Goal: Task Accomplishment & Management: Manage account settings

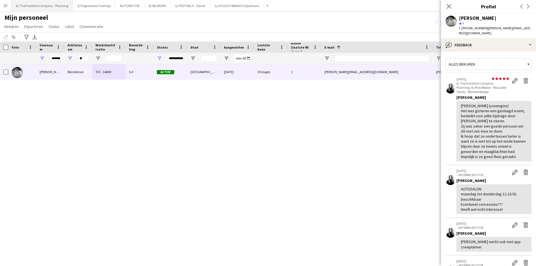
scroll to position [195, 0]
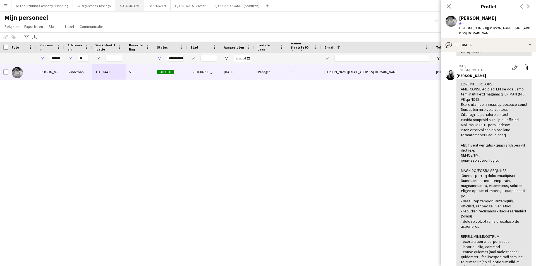
click at [123, 9] on button "AUTOMOTIVE Sluiten" at bounding box center [129, 5] width 29 height 11
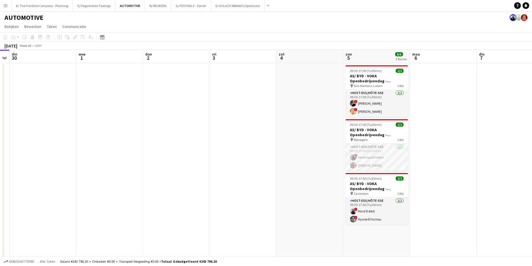
drag, startPoint x: 226, startPoint y: 140, endPoint x: 126, endPoint y: 125, distance: 100.5
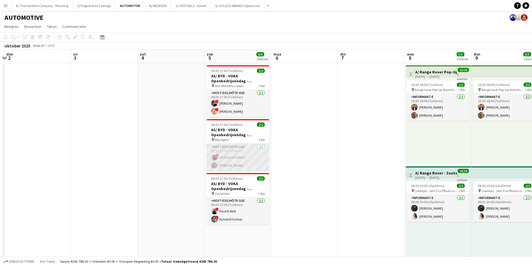
click at [226, 157] on app-card-role "Host-ess/Hôte-sse [DATE] 09:30-17:00 (7u30min) ! Veronique De Man Nathalie Rooms" at bounding box center [238, 157] width 63 height 27
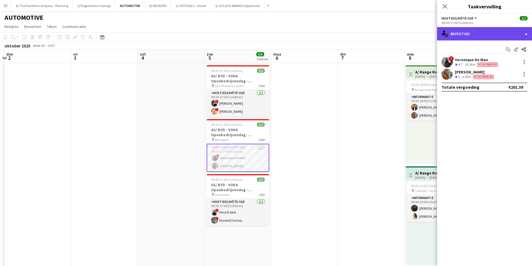
click at [471, 32] on div "single-neutral-actions-check-2 Bevestigd" at bounding box center [484, 33] width 95 height 13
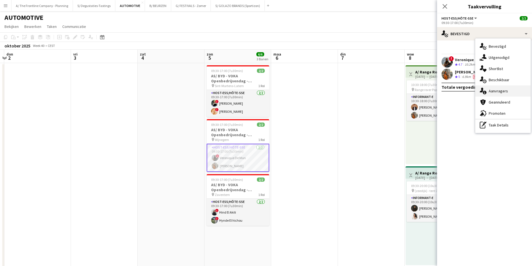
click at [498, 93] on span "Aanvragers" at bounding box center [497, 90] width 19 height 5
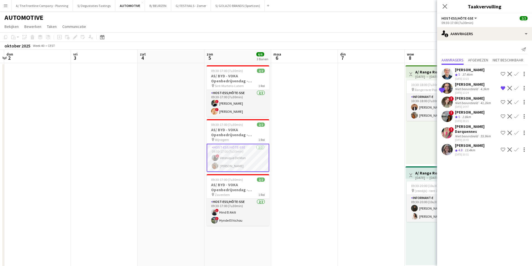
click at [471, 153] on div "[DATE] 10:31" at bounding box center [470, 155] width 30 height 4
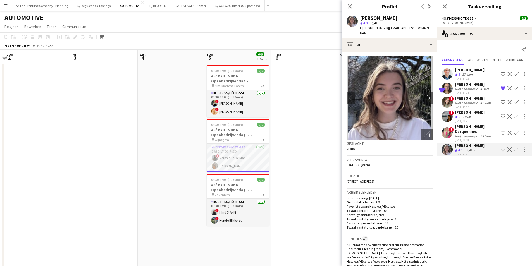
click at [474, 117] on div "Ploegbeoordeling 5 2.8km" at bounding box center [470, 117] width 30 height 5
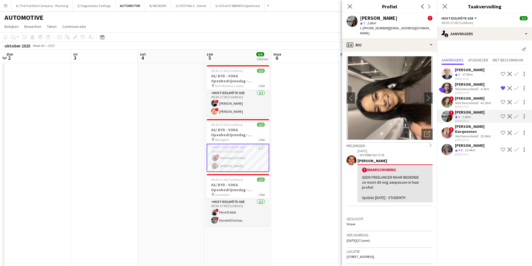
click at [469, 102] on div "Niet beoordeeld" at bounding box center [467, 103] width 24 height 4
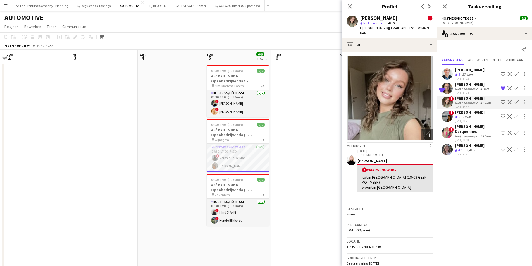
click at [470, 154] on div "[DATE] 10:31" at bounding box center [470, 155] width 30 height 4
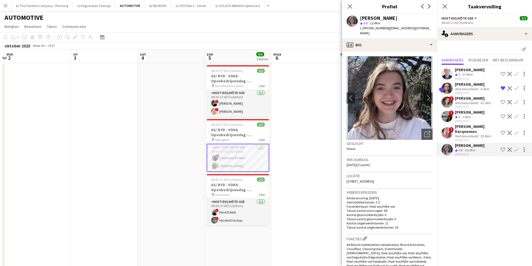
click at [235, 158] on app-card-role "Host-ess/Hôte-sse [DATE] 09:30-17:00 (7u30min) ! Veronique De Man Nathalie Rooms" at bounding box center [238, 158] width 63 height 28
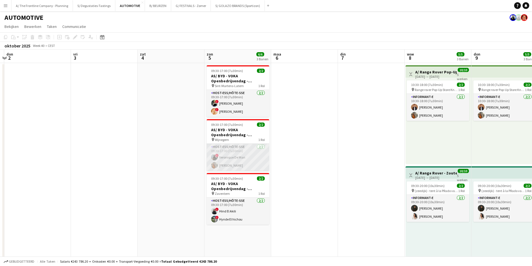
click at [216, 159] on app-user-avatar at bounding box center [214, 157] width 7 height 7
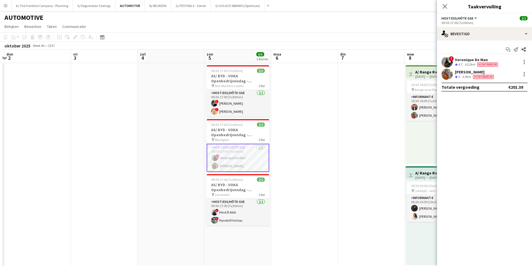
click at [478, 58] on div "Veronique De Man" at bounding box center [477, 59] width 44 height 5
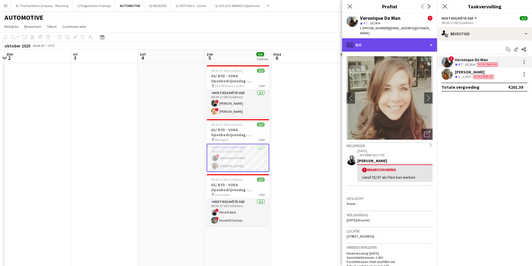
click at [382, 45] on div "profile Bio" at bounding box center [389, 44] width 95 height 13
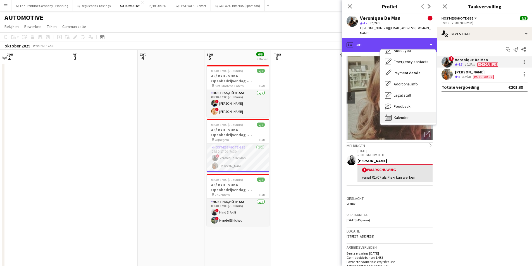
scroll to position [52, 0]
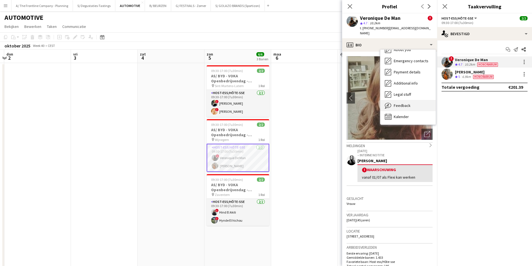
click at [408, 109] on div "Feedback Feedback" at bounding box center [407, 105] width 55 height 11
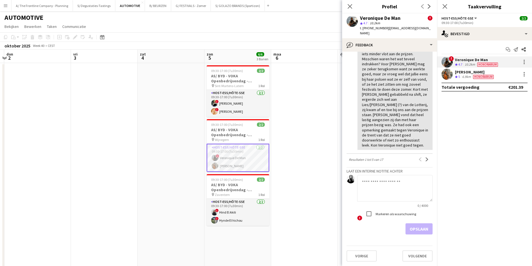
scroll to position [333, 0]
click at [385, 185] on textarea at bounding box center [394, 188] width 75 height 27
type textarea "**********"
click at [421, 230] on button "Opslaan" at bounding box center [418, 228] width 27 height 11
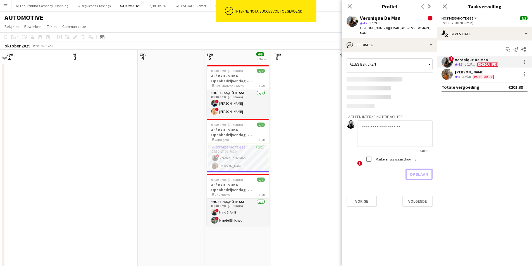
scroll to position [0, 0]
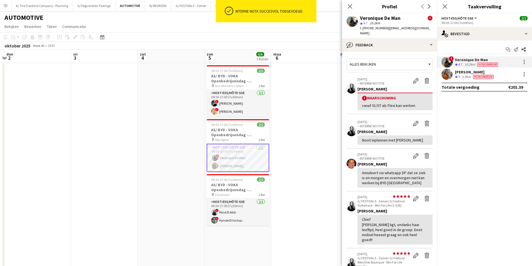
click at [489, 73] on div "[PERSON_NAME]" at bounding box center [475, 71] width 40 height 5
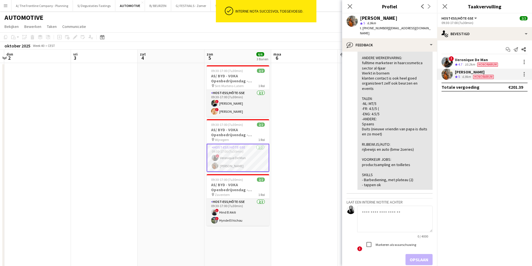
scroll to position [230, 0]
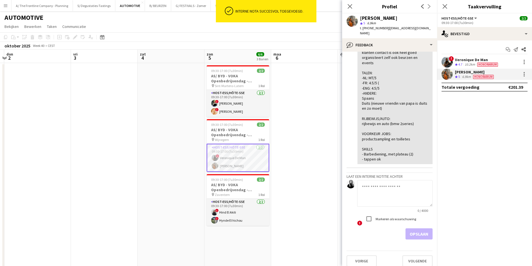
click at [395, 186] on textarea at bounding box center [394, 193] width 75 height 27
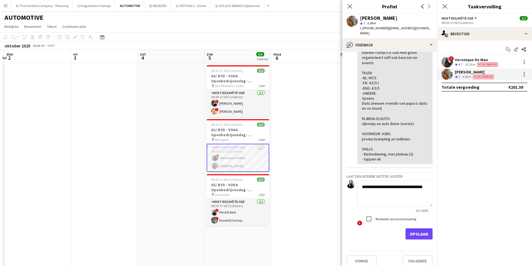
type textarea "**********"
click at [417, 236] on app-crew-profile-feedback-tab "**********" at bounding box center [389, 159] width 95 height 214
click at [417, 231] on button "Opslaan" at bounding box center [418, 233] width 27 height 11
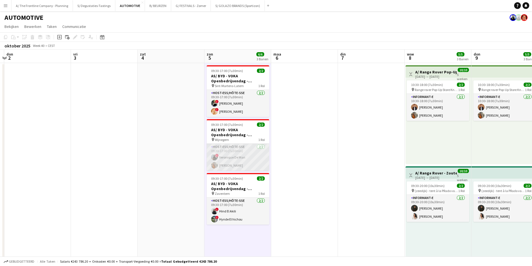
click at [227, 157] on app-card-role "Host-ess/Hôte-sse [DATE] 09:30-17:00 (7u30min) ! Veronique De Man Nathalie Rooms" at bounding box center [238, 157] width 63 height 27
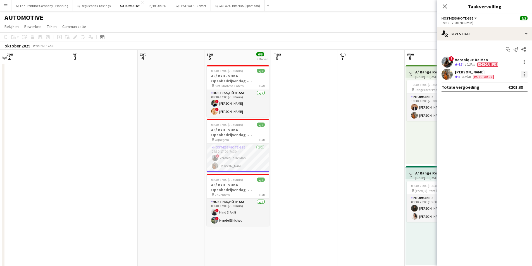
click at [522, 73] on div at bounding box center [524, 74] width 7 height 7
click at [226, 57] on div at bounding box center [266, 133] width 532 height 266
click at [524, 77] on div at bounding box center [524, 74] width 7 height 7
click at [506, 111] on span "Melding versturen" at bounding box center [498, 111] width 35 height 5
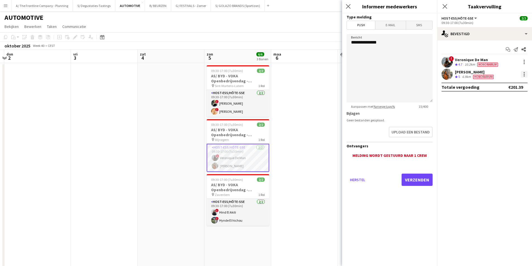
click at [524, 75] on div at bounding box center [523, 75] width 1 height 1
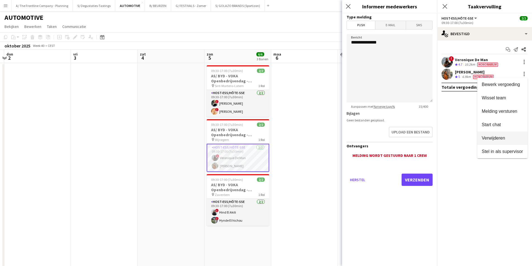
click at [500, 143] on button "Verwijderen" at bounding box center [502, 137] width 50 height 13
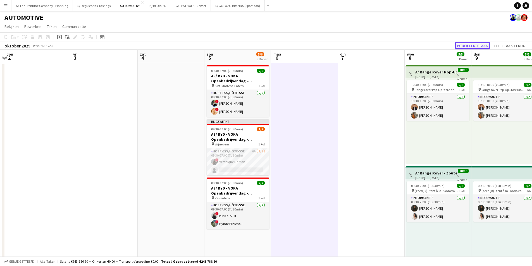
click at [480, 44] on button "Publiceer 1 taak" at bounding box center [471, 45] width 35 height 7
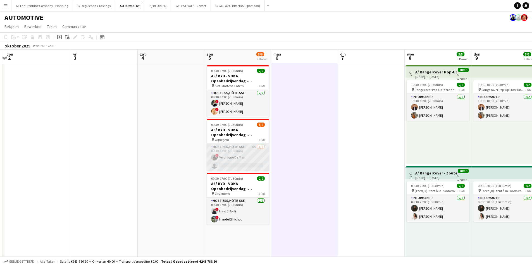
click at [255, 151] on app-card-role "Host-ess/Hôte-sse 6A [DATE] 09:30-17:00 (7u30min) ! Veronique De Man single-neu…" at bounding box center [238, 157] width 63 height 27
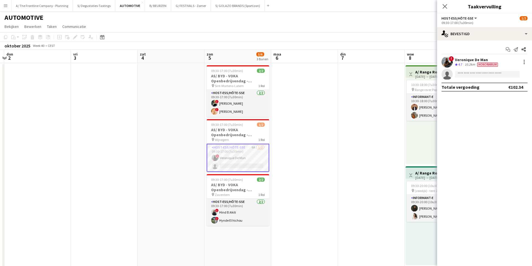
click at [483, 40] on div "Start chat Melding versturen Delen ! Veronique De Man Ploegbeoordeling 4.7 10.2…" at bounding box center [484, 68] width 95 height 56
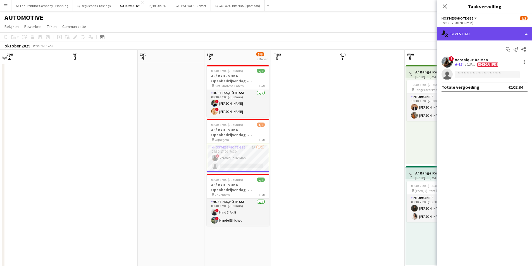
click at [483, 40] on div "single-neutral-actions-check-2 Bevestigd" at bounding box center [484, 33] width 95 height 13
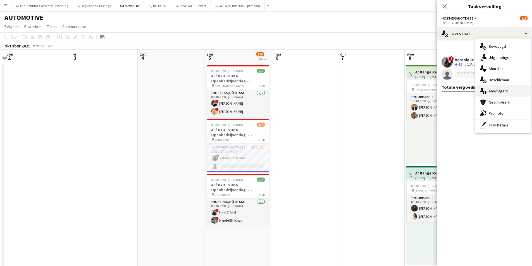
click at [495, 87] on div "single-neutral-actions-information Aanvragers" at bounding box center [502, 90] width 55 height 11
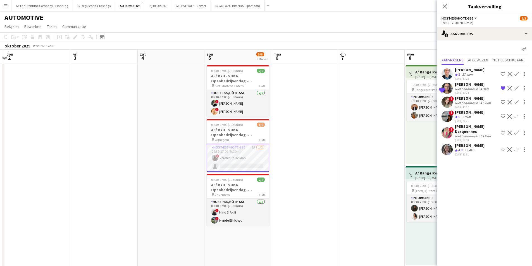
click at [517, 114] on app-icon "Bevestigen" at bounding box center [516, 116] width 4 height 4
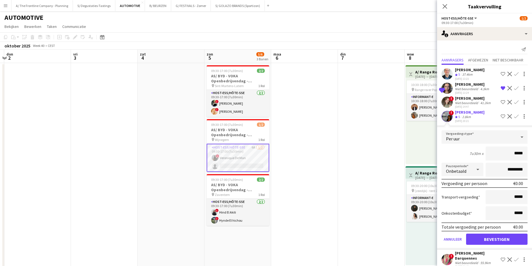
click at [461, 118] on div "Ploegbeoordeling 5" at bounding box center [458, 117] width 6 height 5
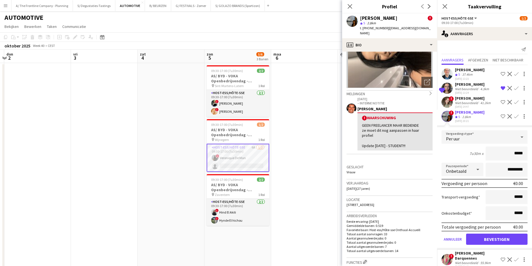
scroll to position [56, 0]
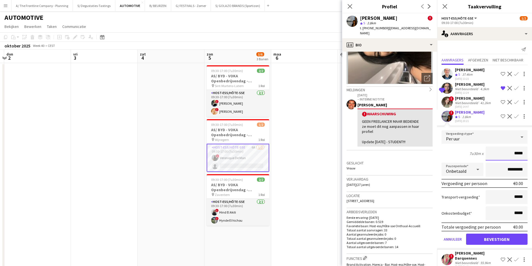
drag, startPoint x: 511, startPoint y: 154, endPoint x: 525, endPoint y: 152, distance: 14.1
click at [525, 152] on form "Vergoedingstype Per uur 7u30m x ***** Pauzeperiode Onbetaald ********* Vergoedi…" at bounding box center [484, 189] width 95 height 119
type input "******"
click at [450, 150] on div "7u30m x ******" at bounding box center [484, 154] width 86 height 14
drag, startPoint x: 502, startPoint y: 167, endPoint x: 486, endPoint y: 172, distance: 16.7
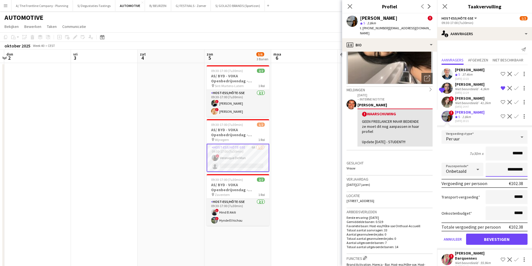
click at [497, 168] on input "*********" at bounding box center [506, 170] width 42 height 14
type input "**********"
click at [506, 243] on button "Bevestigen" at bounding box center [496, 239] width 61 height 11
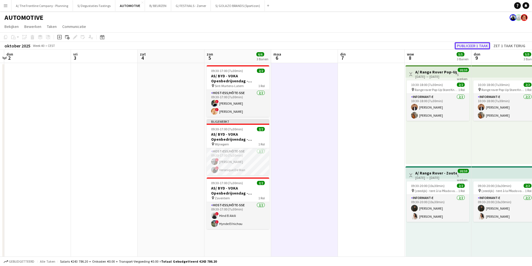
click at [469, 45] on button "Publiceer 1 taak" at bounding box center [471, 45] width 35 height 7
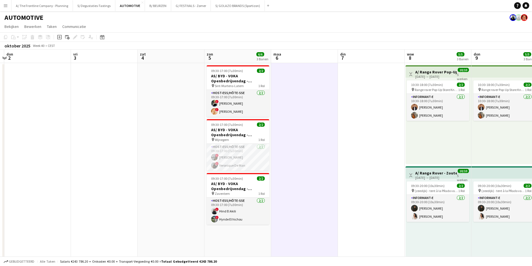
drag, startPoint x: 242, startPoint y: 162, endPoint x: 284, endPoint y: 155, distance: 42.3
click at [242, 162] on app-card-role "Host-ess/Hôte-sse [DATE] 09:30-17:00 (7u30min) ! [PERSON_NAME] ! Veronique De M…" at bounding box center [238, 157] width 63 height 27
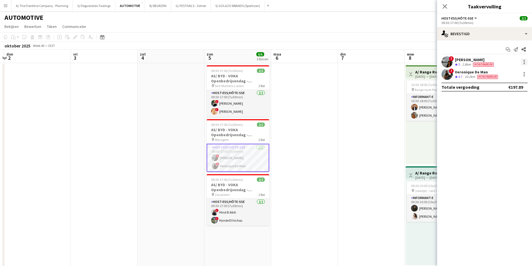
click at [522, 61] on div at bounding box center [524, 62] width 7 height 7
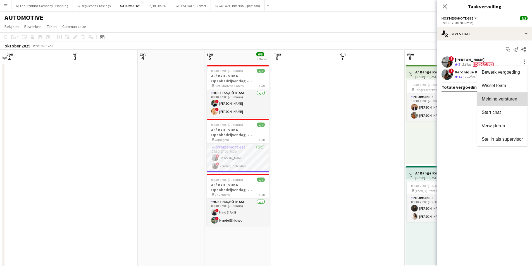
click at [509, 93] on button "Melding versturen" at bounding box center [502, 98] width 50 height 13
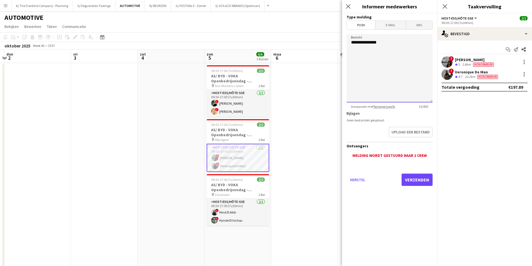
click at [384, 69] on textarea "**********" at bounding box center [389, 68] width 86 height 68
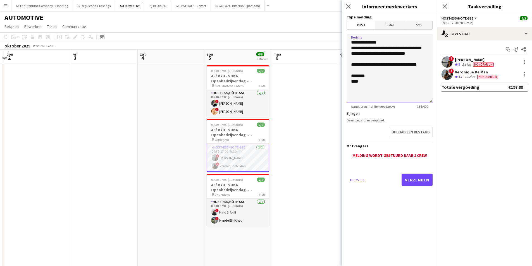
type textarea "**********"
click at [426, 177] on button "Verzenden" at bounding box center [416, 180] width 31 height 12
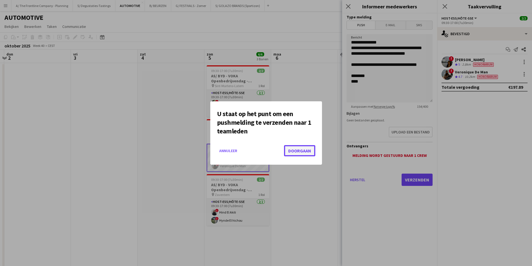
click at [295, 152] on button "Doorgaan" at bounding box center [299, 150] width 31 height 11
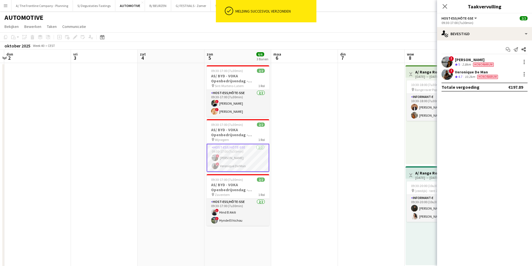
click at [481, 27] on app-options-switcher "Host-ess/Hôte-sse Alle jobs/functies Host-ess/Hôte-sse [DATE] 09:30-17:00 (7u30…" at bounding box center [484, 20] width 95 height 14
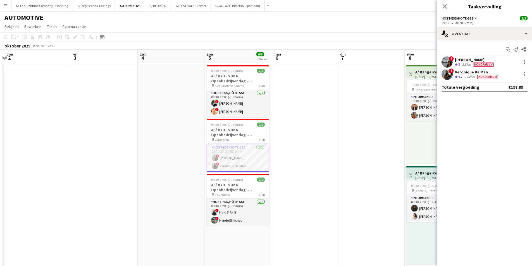
click at [483, 43] on div "Start chat Melding versturen Delen ! [PERSON_NAME] 5 2.8km Honorarium ! Veroniq…" at bounding box center [484, 68] width 95 height 56
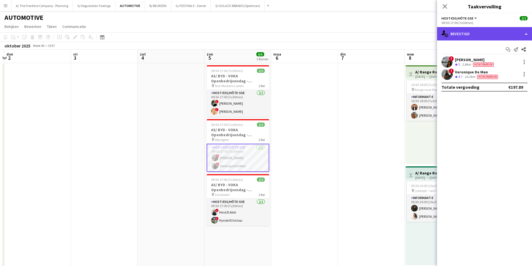
click at [486, 35] on div "single-neutral-actions-check-2 Bevestigd" at bounding box center [484, 33] width 95 height 13
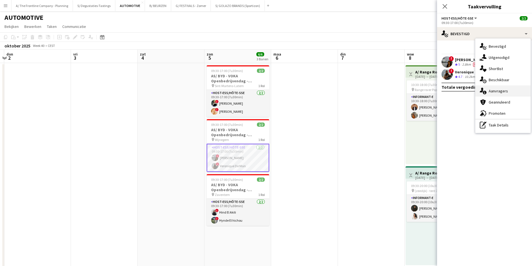
click at [507, 93] on span "Aanvragers" at bounding box center [497, 90] width 19 height 5
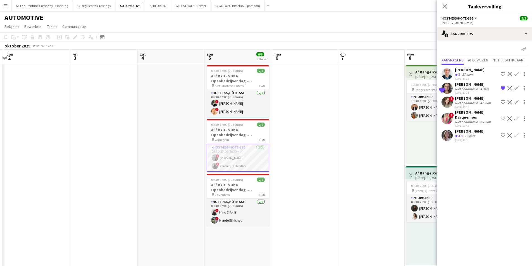
click at [464, 98] on div "[PERSON_NAME]" at bounding box center [473, 98] width 37 height 5
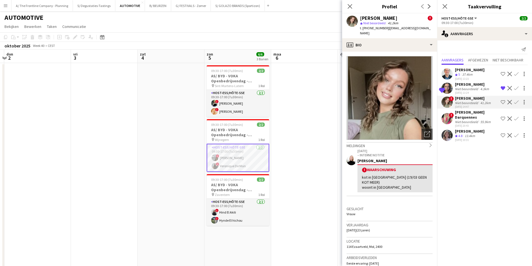
click at [367, 19] on div "[PERSON_NAME]" at bounding box center [378, 18] width 37 height 5
copy div "[PERSON_NAME]"
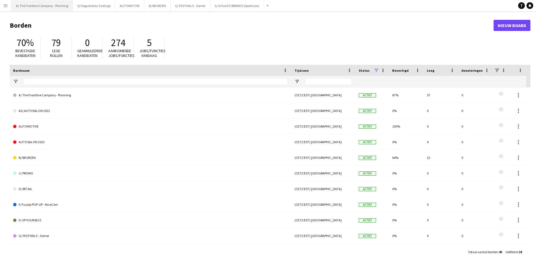
click at [40, 9] on button "A/ The Frontline Company - Planning Sluiten" at bounding box center [41, 5] width 61 height 11
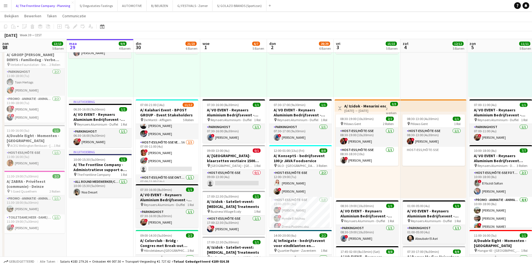
scroll to position [28, 0]
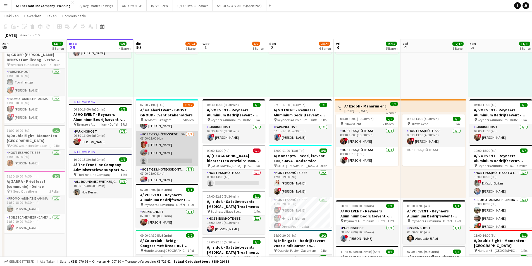
click at [167, 147] on app-card-role "Host-ess/Hôte-sse Vestiaire 5A 2/3 07:00-11:00 (4u) ! Isabelle de Bock ! Ann Wi…" at bounding box center [167, 148] width 63 height 35
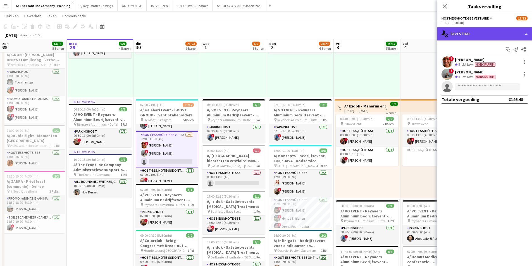
click at [491, 34] on div "single-neutral-actions-check-2 Bevestigd" at bounding box center [484, 33] width 95 height 13
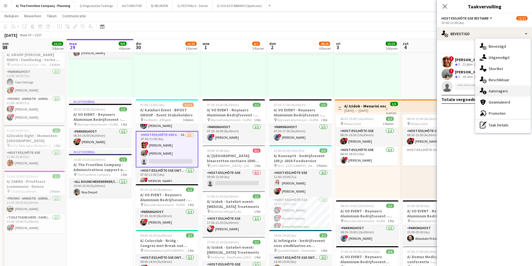
click at [502, 95] on div "single-neutral-actions-information Aanvragers" at bounding box center [502, 90] width 55 height 11
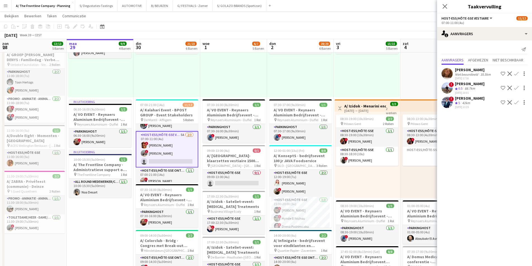
scroll to position [0, 0]
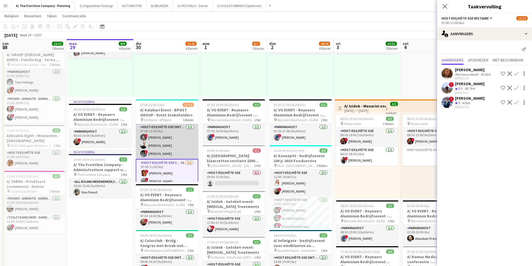
click at [159, 143] on app-card-role "Host-ess/Hôte-sse Onthaal-Accueill 3/3 07:00-11:00 (4u) ! Laurien Verheyen Delp…" at bounding box center [167, 141] width 63 height 35
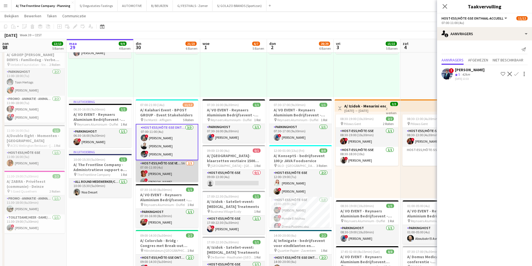
click at [167, 169] on app-card-role "Host-ess/Hôte-sse Vestiaire 5A 2/3 07:00-11:00 (4u) ! Isabelle de Bock ! Ann Wi…" at bounding box center [167, 177] width 63 height 35
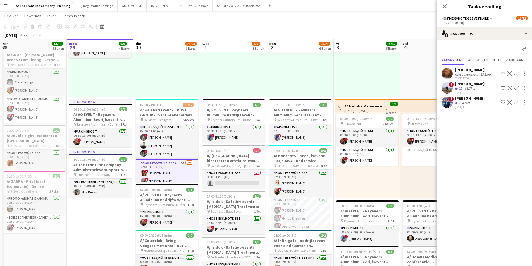
scroll to position [28, 0]
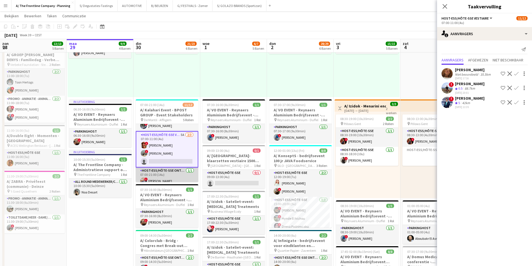
click at [160, 179] on app-card-role "Host-ess/Hôte-sse Onthaal-Accueill 1/1 07:00-21:00 (14u) ! karim Menguit" at bounding box center [167, 176] width 63 height 19
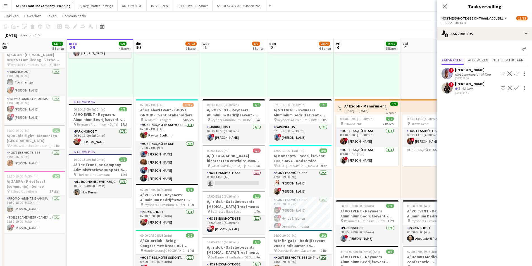
scroll to position [67, 0]
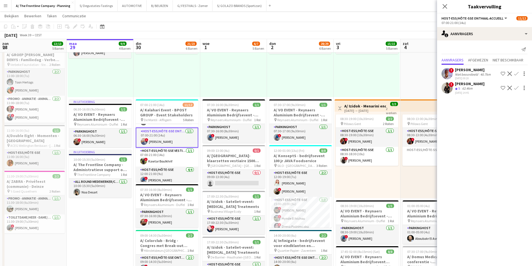
click at [474, 76] on div "Niet beoordeeld" at bounding box center [467, 74] width 24 height 4
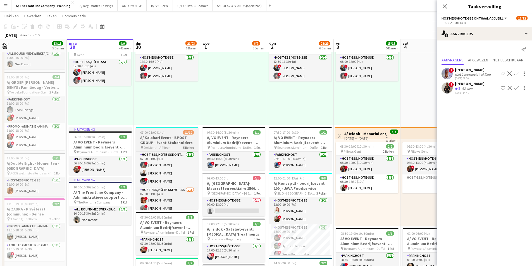
scroll to position [140, 0]
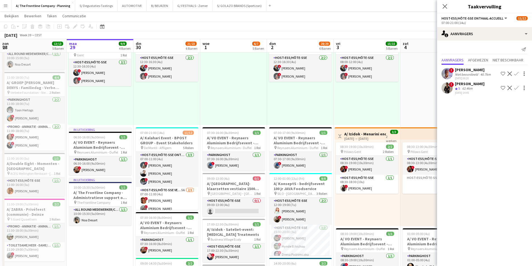
click at [172, 45] on app-board-header-date "din 30 21/23 6 Banen" at bounding box center [166, 45] width 67 height 13
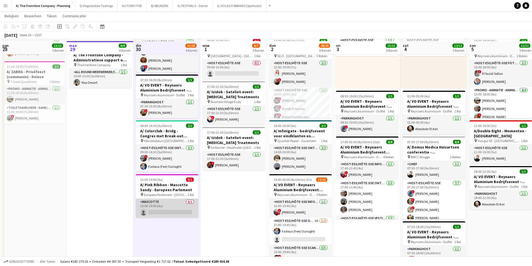
scroll to position [279, 0]
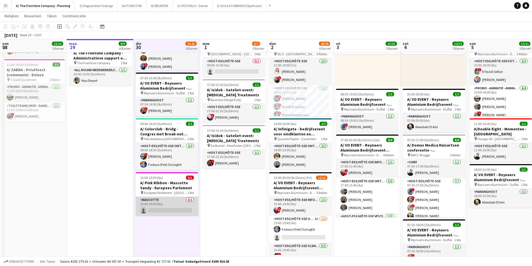
click at [178, 198] on app-card-role "Mascotte 0/1 13:00-19:00 (6u) single-neutral-actions" at bounding box center [167, 206] width 63 height 19
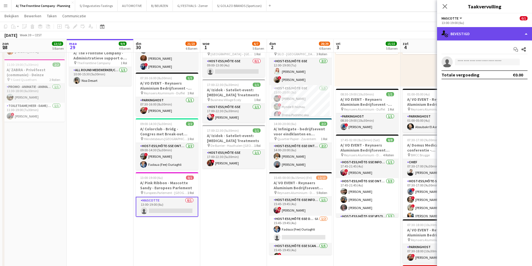
click at [481, 32] on div "single-neutral-actions-check-2 Bevestigd" at bounding box center [484, 33] width 95 height 13
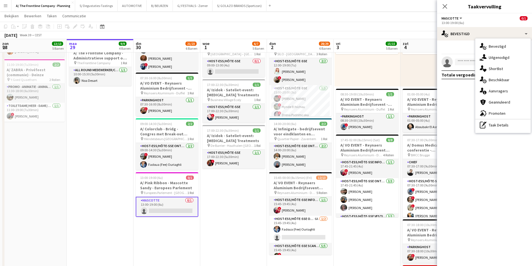
click at [179, 235] on app-date-cell "07:00-19:00 (12u) 5/5 pin Room with a ZOO 2 Rollen Host-ess/Hôte-sse 2/2 07:00-…" at bounding box center [166, 52] width 67 height 538
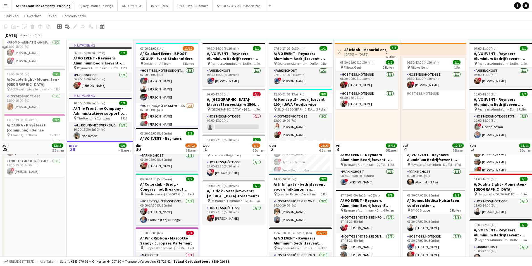
scroll to position [223, 0]
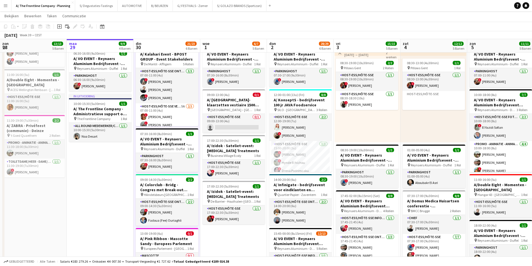
click at [157, 42] on app-board-header-date "din 30 21/23 6 Banen" at bounding box center [166, 45] width 67 height 13
click at [213, 44] on app-board-header-date "woe 1 6/7 5 Banen" at bounding box center [233, 45] width 67 height 13
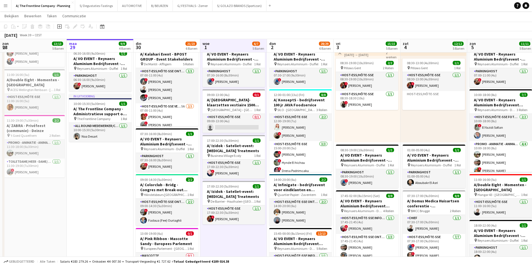
click at [148, 44] on app-board-header-date "din 30 21/23 6 Banen" at bounding box center [166, 45] width 67 height 13
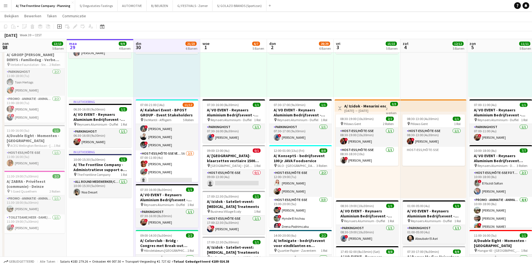
scroll to position [0, 0]
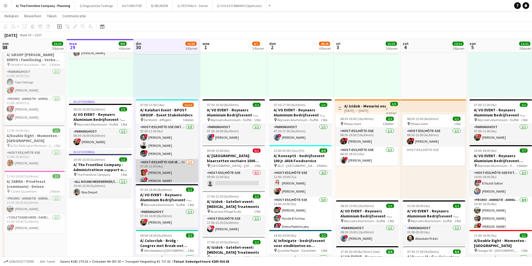
click at [159, 169] on app-card-role "Host-ess/Hôte-sse Vestiaire 5A 2/3 07:00-11:00 (4u) ! Isabelle de Bock ! Ann Wi…" at bounding box center [167, 176] width 63 height 35
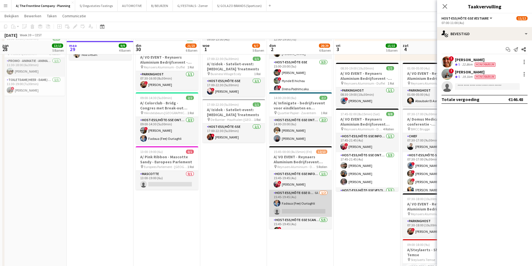
scroll to position [307, 0]
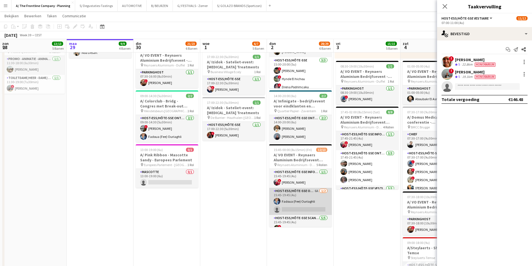
click at [304, 202] on app-card-role "Host-ess/Hôte-sse Onthaal-Accueill 6A 1/2 15:45-19:45 (4u) Fadoua (Fee) Ouriagh…" at bounding box center [300, 201] width 63 height 27
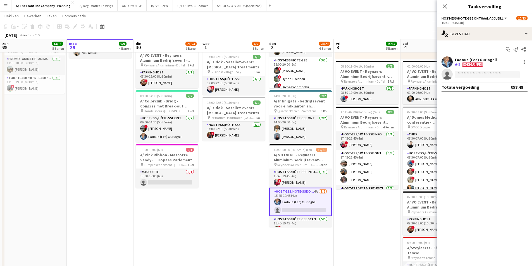
scroll to position [55, 0]
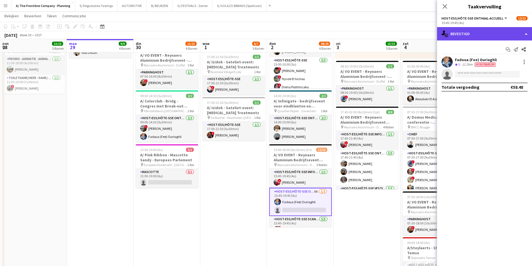
click at [481, 36] on div "single-neutral-actions-check-2 Bevestigd" at bounding box center [484, 33] width 95 height 13
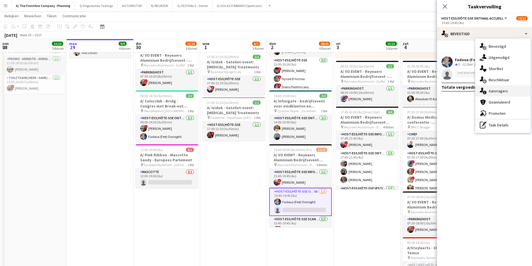
click at [493, 92] on span "Aanvragers" at bounding box center [497, 90] width 19 height 5
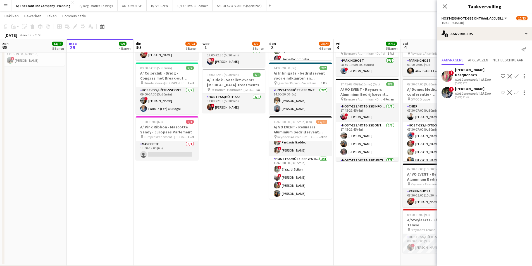
scroll to position [103, 0]
click at [467, 97] on div "29-09-2025 11:49" at bounding box center [473, 97] width 37 height 4
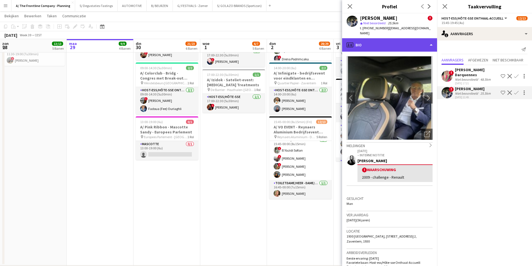
click at [401, 42] on div "profile Bio" at bounding box center [389, 44] width 95 height 13
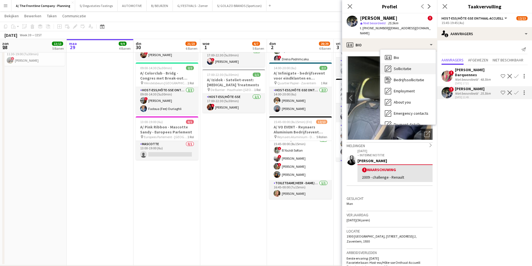
click at [408, 66] on span "Sollicitatie" at bounding box center [403, 68] width 18 height 5
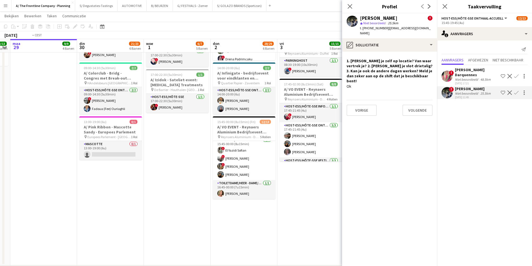
drag, startPoint x: 285, startPoint y: 166, endPoint x: 212, endPoint y: 175, distance: 72.9
click at [212, 175] on app-calendar-viewport "vri 26 3/3 2 Banen zat 27 5/5 5 Banen zon 28 13/13 5 Banen maa 29 9/9 4 Banen d…" at bounding box center [266, 2] width 532 height 630
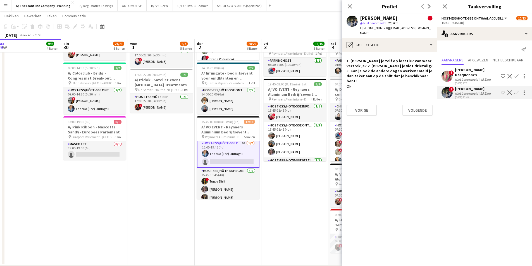
scroll to position [19, 0]
click at [516, 91] on app-icon "Bevestigen" at bounding box center [516, 92] width 4 height 4
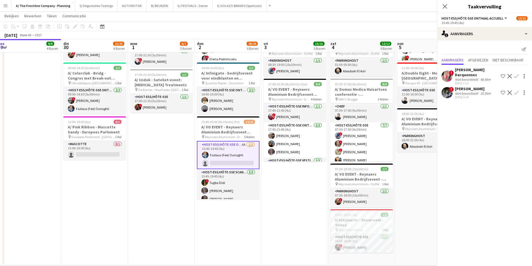
click at [465, 91] on div "Abdeltif koutaine" at bounding box center [473, 88] width 37 height 5
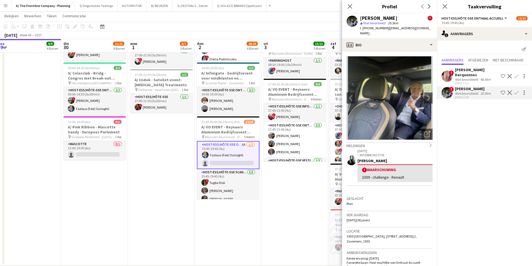
click at [517, 91] on app-icon "Bevestigen" at bounding box center [516, 92] width 4 height 4
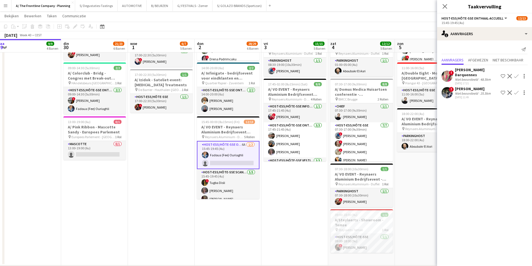
click at [517, 91] on app-icon "Bevestigen" at bounding box center [516, 92] width 4 height 4
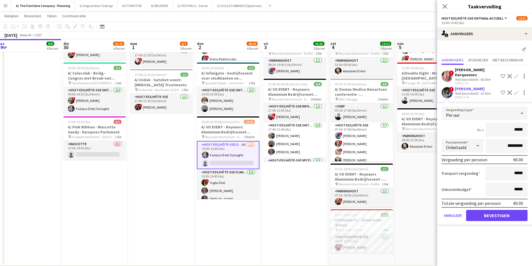
click at [476, 95] on div "Niet beoordeeld" at bounding box center [467, 93] width 24 height 4
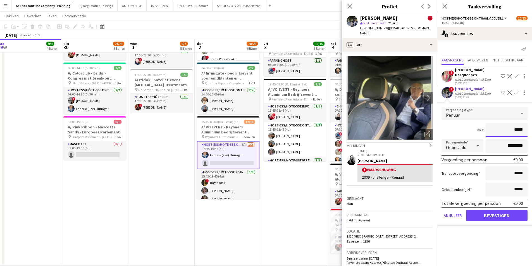
drag, startPoint x: 517, startPoint y: 132, endPoint x: 532, endPoint y: 136, distance: 15.8
type input "******"
click at [495, 147] on input "*********" at bounding box center [506, 146] width 42 height 14
type input "**********"
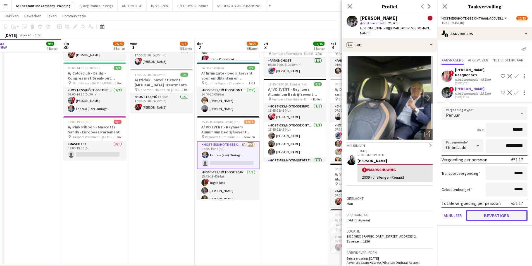
click at [497, 214] on button "Bevestigen" at bounding box center [496, 215] width 61 height 11
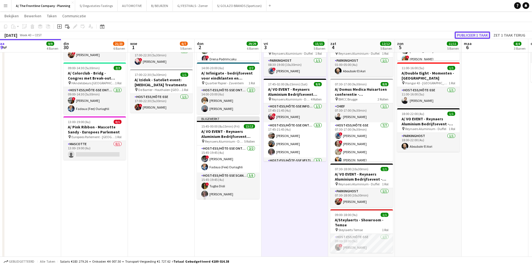
click at [457, 35] on button "Publiceer 1 taak" at bounding box center [471, 35] width 35 height 7
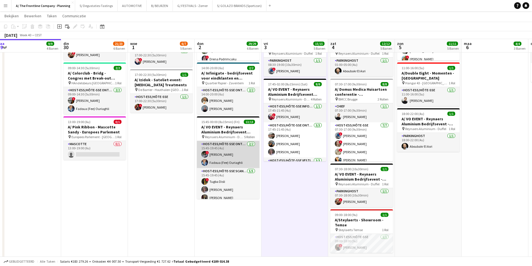
drag, startPoint x: 223, startPoint y: 162, endPoint x: 229, endPoint y: 162, distance: 6.5
click at [223, 162] on app-card-role "Host-ess/Hôte-sse Onthaal-Accueill 2/2 15:45-19:45 (4u) ! Abdeltif koutaine Fad…" at bounding box center [228, 154] width 63 height 27
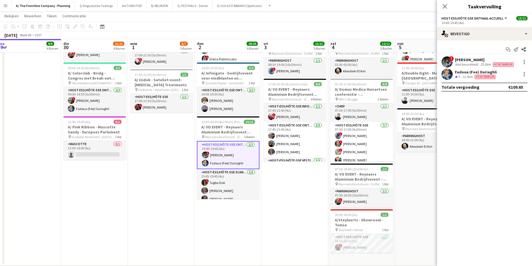
click at [526, 58] on div "! Abdeltif koutaine Niet beoordeeld 25.5km Honorarium" at bounding box center [484, 61] width 95 height 11
click at [524, 62] on div at bounding box center [523, 61] width 1 height 1
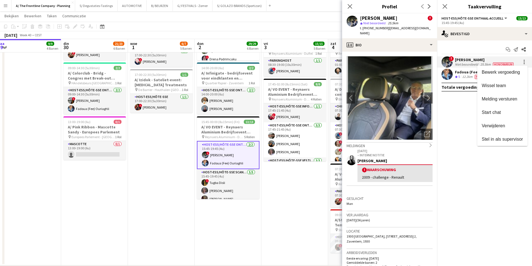
drag, startPoint x: 502, startPoint y: 100, endPoint x: 450, endPoint y: 89, distance: 52.4
click at [502, 100] on span "Melding versturen" at bounding box center [498, 99] width 35 height 5
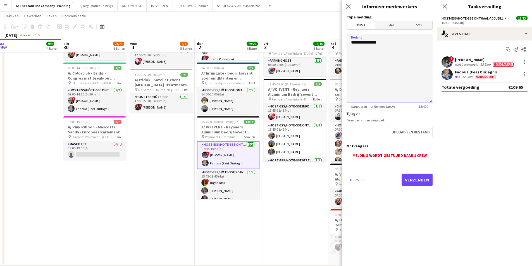
click at [380, 49] on textarea "**********" at bounding box center [389, 68] width 86 height 68
click at [387, 46] on textarea "**********" at bounding box center [389, 68] width 86 height 68
type textarea "**********"
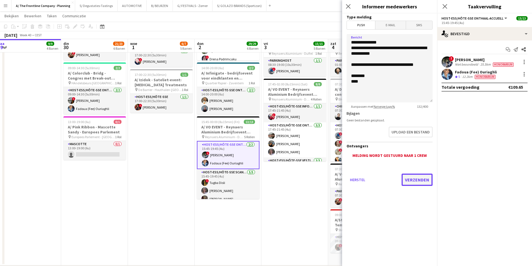
click at [416, 181] on button "Verzenden" at bounding box center [416, 180] width 31 height 12
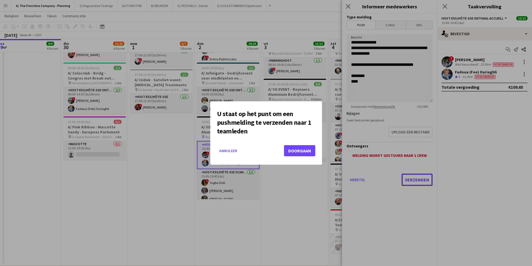
scroll to position [0, 0]
click at [290, 146] on button "Doorgaan" at bounding box center [299, 150] width 31 height 11
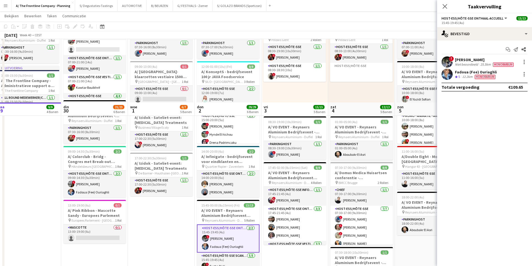
scroll to position [251, 0]
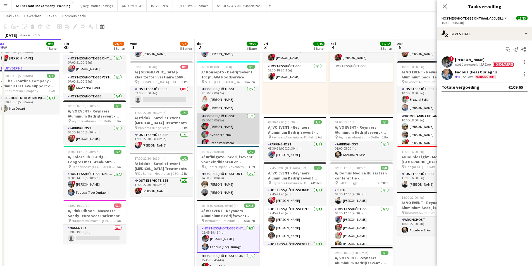
click at [240, 127] on app-card-role "Host-ess/Hôte-sse 3/3 15:00-20:00 (5u) ! Marie Debièvre ! Hynde El hichou ! Dre…" at bounding box center [228, 130] width 63 height 35
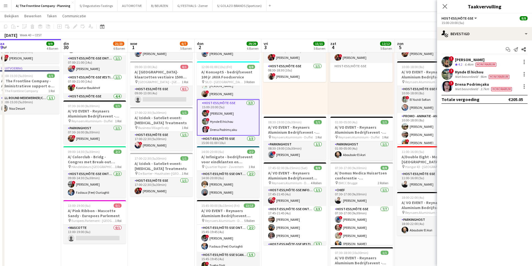
scroll to position [28, 0]
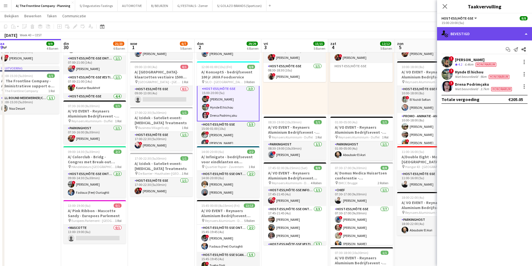
click at [456, 32] on div "single-neutral-actions-check-2 Bevestigd" at bounding box center [484, 33] width 95 height 13
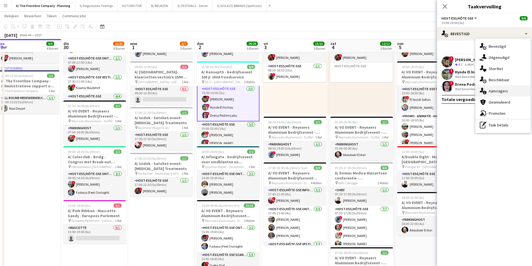
click at [508, 93] on div "single-neutral-actions-information Aanvragers" at bounding box center [502, 90] width 55 height 11
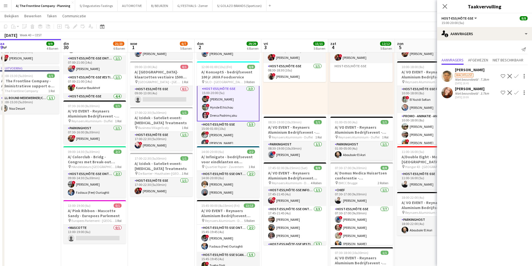
click at [477, 90] on div "Oda Podrimçaku" at bounding box center [472, 88] width 35 height 5
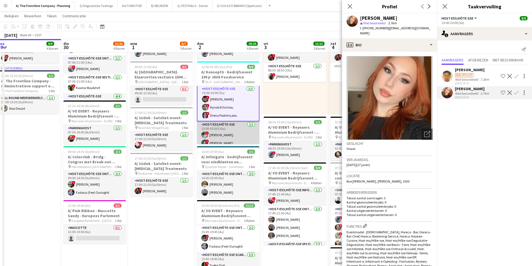
scroll to position [0, 0]
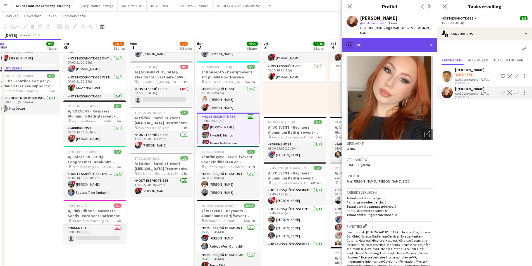
click at [365, 38] on div "profile Bio" at bounding box center [389, 44] width 95 height 13
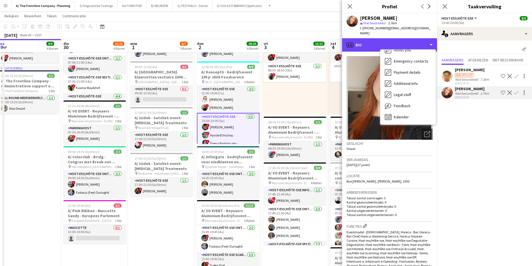
scroll to position [52, 0]
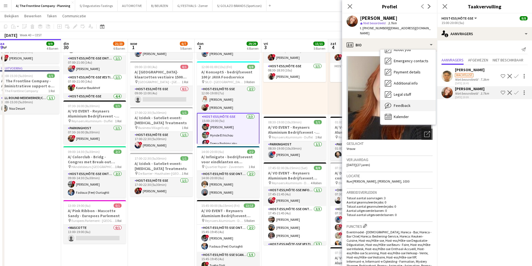
click at [396, 103] on span "Feedback" at bounding box center [402, 105] width 17 height 5
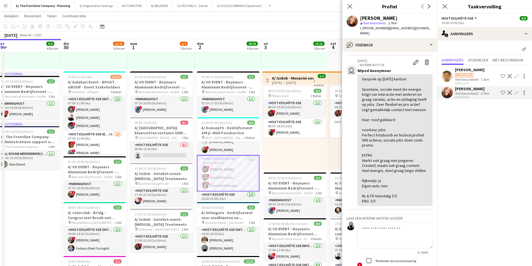
scroll to position [0, 0]
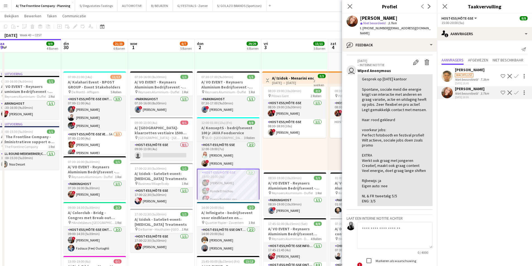
click at [237, 133] on h3 "A/ KonseptS - bedrijfsevent 100 jr JAVA Foodservice" at bounding box center [228, 130] width 63 height 10
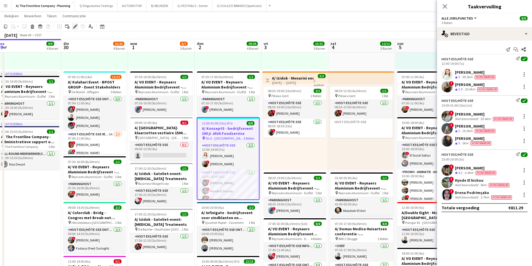
click at [72, 25] on div "Bewerken" at bounding box center [75, 26] width 7 height 7
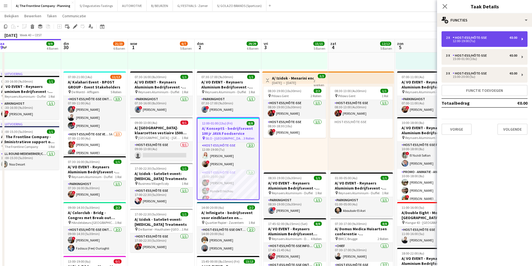
click at [488, 37] on div "2 x Host-ess/Hôte-sse €0.00" at bounding box center [481, 38] width 71 height 4
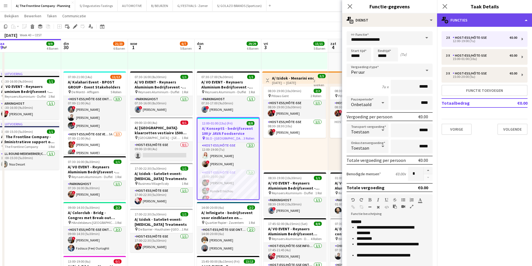
click at [485, 23] on div "multiple-users-add Functies" at bounding box center [484, 19] width 95 height 13
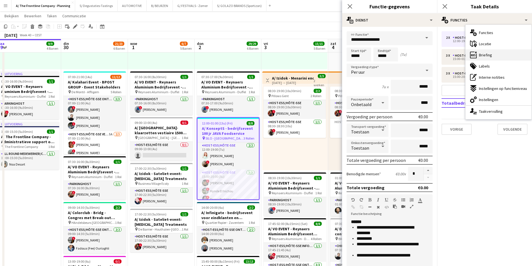
click at [493, 56] on div "ads-window Briefing" at bounding box center [498, 54] width 66 height 11
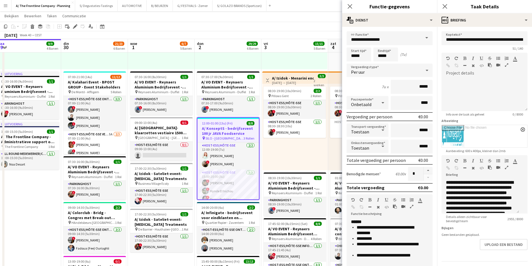
click at [505, 169] on icon "button" at bounding box center [506, 168] width 3 height 4
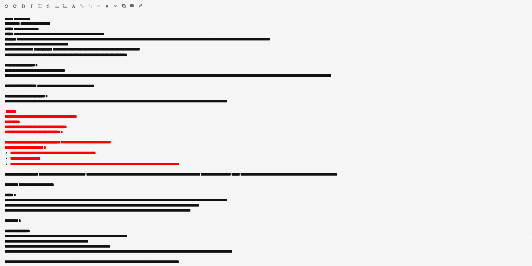
scroll to position [28, 0]
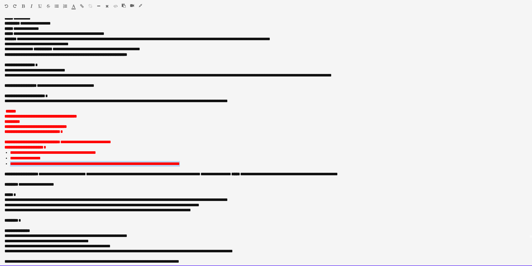
drag, startPoint x: 9, startPoint y: 168, endPoint x: 210, endPoint y: 170, distance: 201.0
click at [210, 167] on ul "**********" at bounding box center [265, 158] width 523 height 17
click at [210, 167] on li "**********" at bounding box center [268, 164] width 517 height 6
drag, startPoint x: 210, startPoint y: 170, endPoint x: 8, endPoint y: 170, distance: 201.8
click at [8, 167] on ul "**********" at bounding box center [265, 158] width 523 height 17
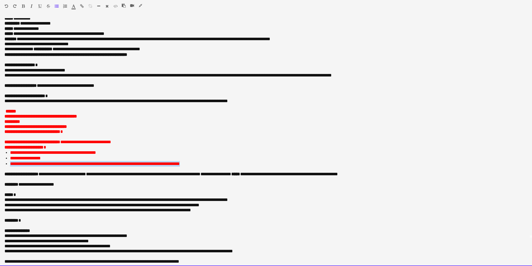
click at [8, 167] on ul "**********" at bounding box center [265, 158] width 523 height 17
drag, startPoint x: 7, startPoint y: 169, endPoint x: 212, endPoint y: 169, distance: 204.6
click at [212, 167] on ul "**********" at bounding box center [265, 158] width 523 height 17
click at [212, 167] on li "**********" at bounding box center [268, 164] width 517 height 6
drag, startPoint x: 11, startPoint y: 157, endPoint x: 56, endPoint y: 162, distance: 45.5
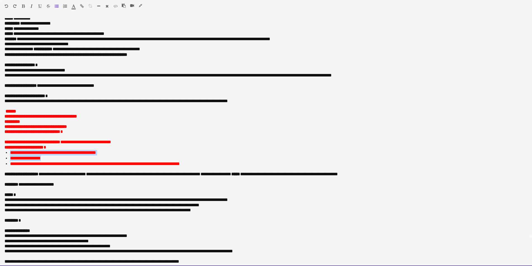
click at [56, 162] on ul "**********" at bounding box center [265, 158] width 523 height 17
click at [56, 161] on li "**********" at bounding box center [268, 158] width 517 height 6
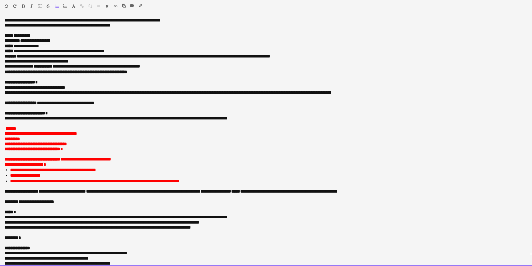
scroll to position [0, 0]
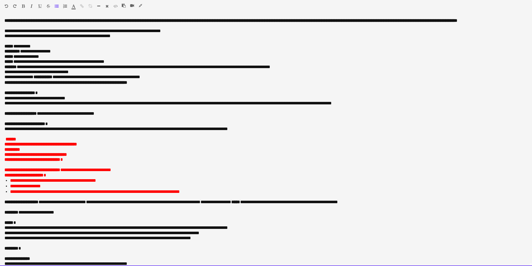
click at [80, 162] on p "**********" at bounding box center [265, 159] width 523 height 5
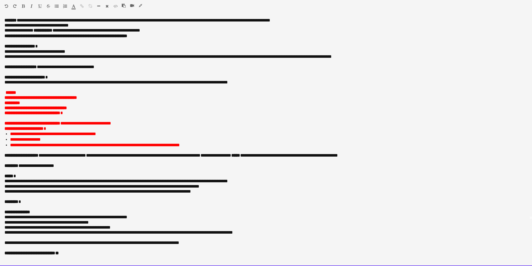
scroll to position [56, 0]
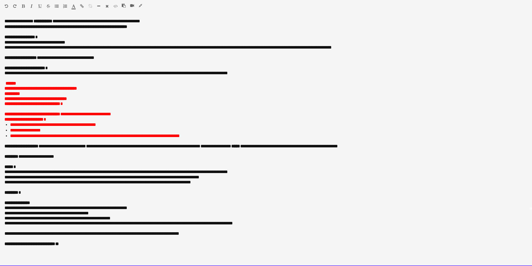
drag, startPoint x: 8, startPoint y: 141, endPoint x: 205, endPoint y: 138, distance: 196.2
click at [205, 138] on ul "**********" at bounding box center [265, 130] width 523 height 17
click at [205, 133] on li "**********" at bounding box center [268, 131] width 517 height 6
click at [205, 139] on li "**********" at bounding box center [268, 136] width 517 height 6
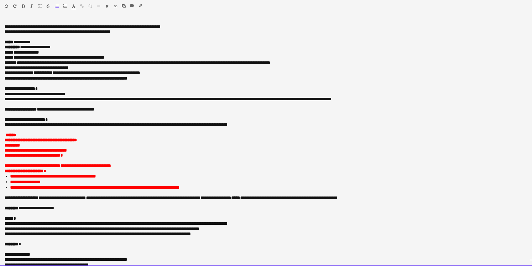
scroll to position [0, 0]
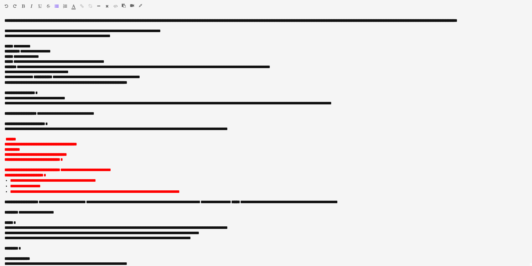
click at [138, 6] on button "button" at bounding box center [140, 5] width 4 height 4
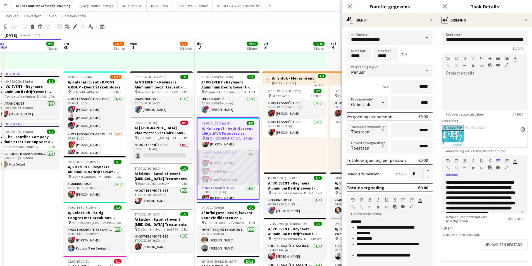
scroll to position [40, 0]
click at [229, 159] on app-card-role "Host-ess/Hôte-sse 3/3 15:00-20:00 (5u) ! Marie Debièvre ! Hynde El hichou ! Dre…" at bounding box center [227, 146] width 61 height 35
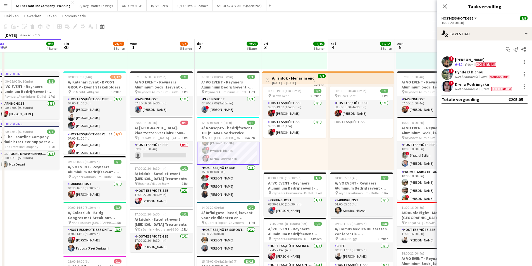
click at [478, 86] on div "Drena Podrimçaku" at bounding box center [484, 84] width 58 height 5
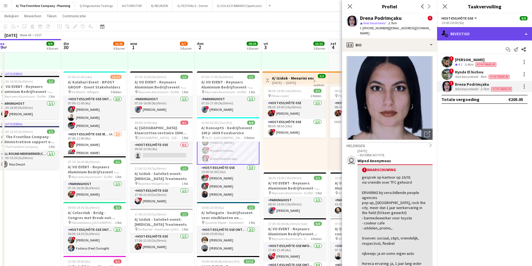
click at [463, 36] on div "single-neutral-actions-check-2 Bevestigd" at bounding box center [484, 33] width 95 height 13
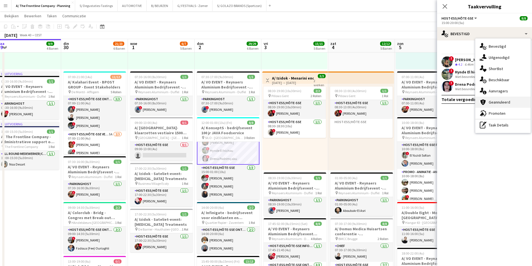
click at [497, 103] on span "Geannuleerd" at bounding box center [498, 102] width 21 height 5
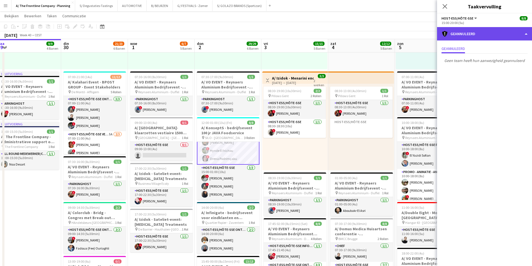
click at [493, 27] on div "cancellation Geannuleerd" at bounding box center [484, 33] width 95 height 13
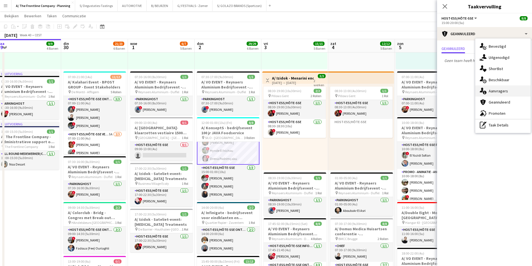
click at [506, 88] on span "Aanvragers" at bounding box center [497, 90] width 19 height 5
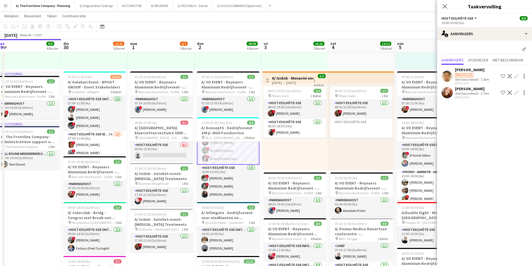
click at [468, 100] on div "Laurent Tholomf Wachtlijst Niet beoordeeld 7.3km 23-09-2025 18:45 Ploeg op de s…" at bounding box center [484, 82] width 95 height 35
click at [469, 97] on div "28-09-2025 20:09" at bounding box center [472, 97] width 35 height 4
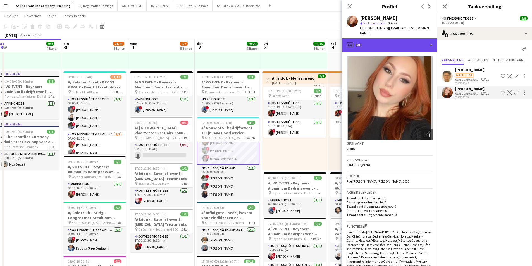
click at [378, 38] on div "profile Bio" at bounding box center [389, 44] width 95 height 13
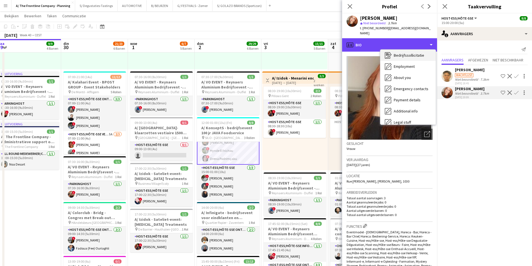
scroll to position [52, 0]
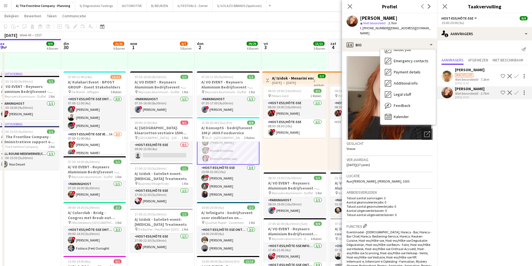
click at [374, 173] on h3 "Locatie" at bounding box center [389, 175] width 86 height 5
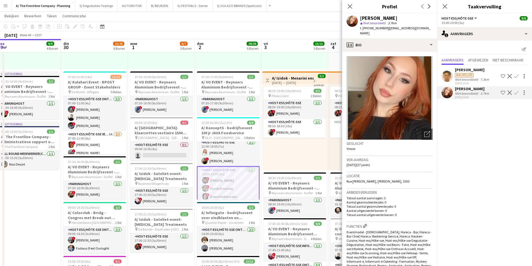
scroll to position [0, 0]
click at [233, 183] on app-card-role "Host-ess/Hôte-sse 3/3 15:00-20:00 (5u) ! Marie Debièvre ! Hynde El hichou ! Dre…" at bounding box center [228, 187] width 63 height 36
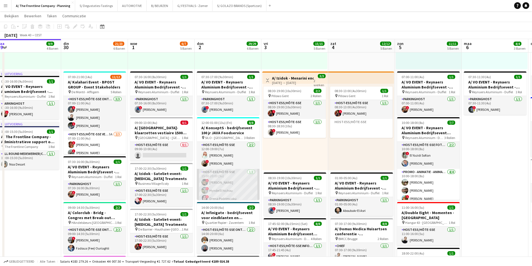
click at [233, 183] on app-card-role "Host-ess/Hôte-sse 3/3 15:00-20:00 (5u) ! Marie Debièvre ! Hynde El hichou ! Dre…" at bounding box center [228, 186] width 63 height 35
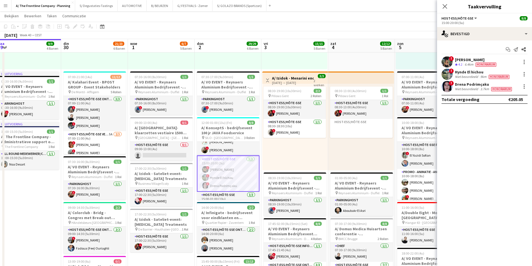
scroll to position [28, 0]
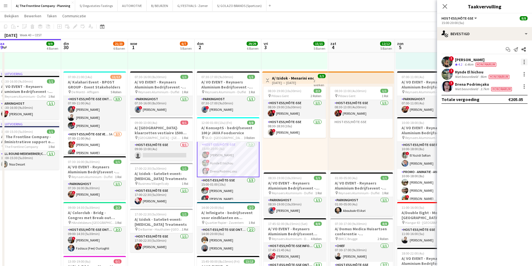
click at [525, 61] on div at bounding box center [524, 62] width 7 height 7
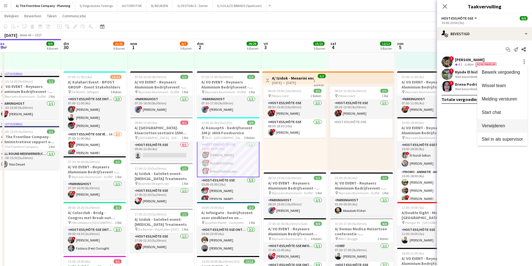
click at [503, 120] on button "Verwijderen" at bounding box center [502, 125] width 50 height 13
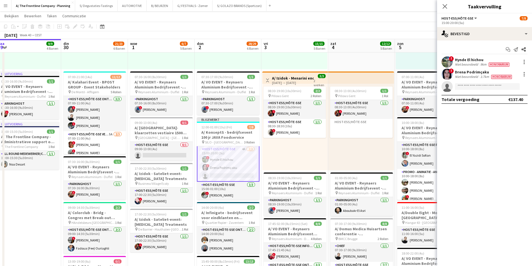
click at [300, 153] on div "08:30-19:00 (10u30min) 2/2 pin Pillows Gent 2 Rollen Host-ess/Hôte-sse 1/1 08:3…" at bounding box center [295, 127] width 66 height 87
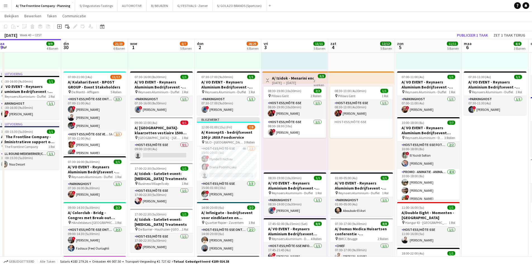
scroll to position [27, 0]
click at [465, 34] on button "Publiceer 1 taak" at bounding box center [471, 35] width 35 height 7
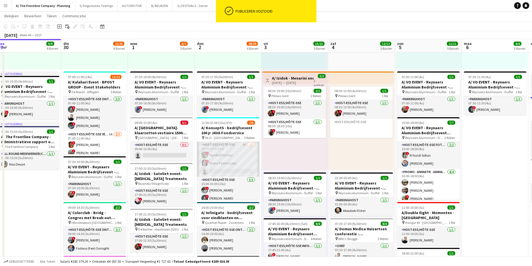
click at [226, 163] on app-card-role "Host-ess/Hôte-sse 4A 2/3 15:00-20:00 (5u) ! Hynde El hichou ! Drena Podrimçaku …" at bounding box center [228, 159] width 63 height 35
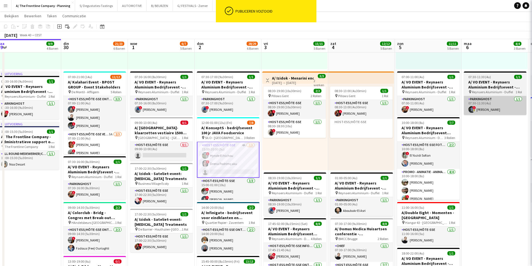
scroll to position [28, 0]
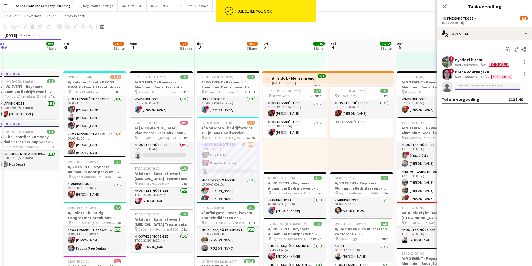
click at [476, 85] on input at bounding box center [487, 86] width 65 height 7
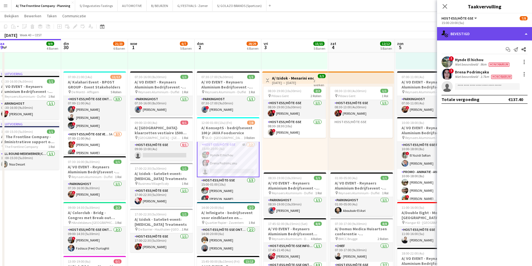
click at [498, 33] on div "single-neutral-actions-check-2 Bevestigd" at bounding box center [484, 33] width 95 height 13
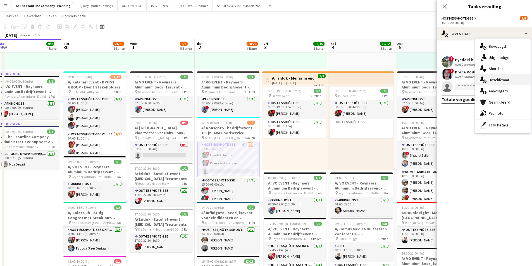
click at [507, 85] on div "single-neutral-actions-upload Beschikbaar" at bounding box center [502, 79] width 55 height 11
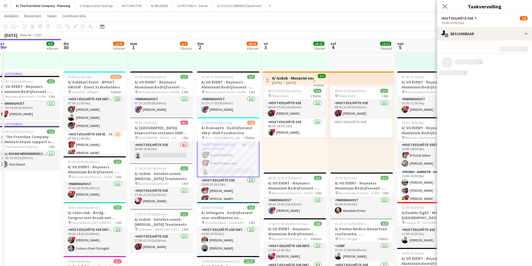
click at [499, 41] on div "Beoordeling: 0 - 5 0 5 Afstand: 1km - 1001km+ 1001km+ Om de filter voor vereist…" at bounding box center [484, 60] width 95 height 40
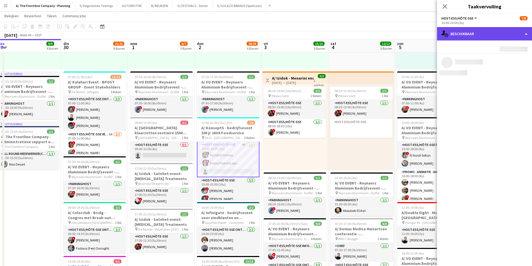
click at [501, 33] on div "single-neutral-actions-upload Beschikbaar" at bounding box center [484, 33] width 95 height 13
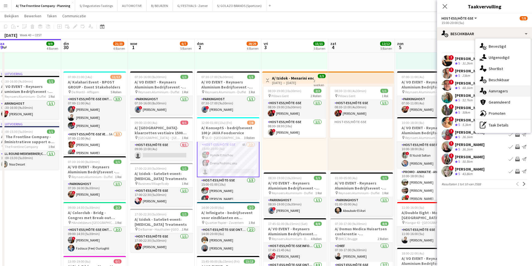
click at [502, 91] on span "Aanvragers" at bounding box center [497, 90] width 19 height 5
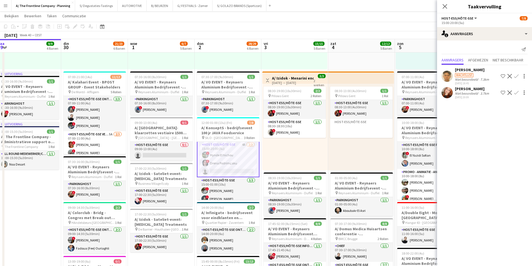
click at [514, 92] on app-icon "Bevestigen" at bounding box center [516, 92] width 4 height 4
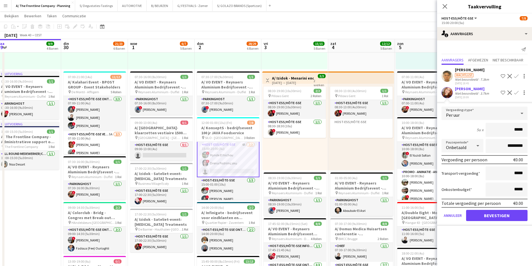
click at [450, 93] on app-user-avatar at bounding box center [446, 92] width 11 height 11
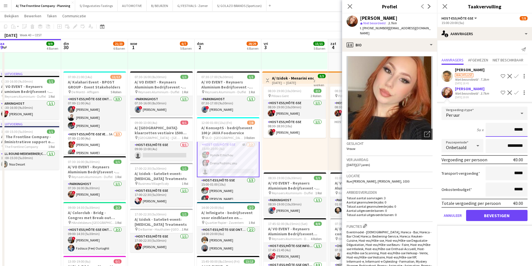
drag, startPoint x: 516, startPoint y: 130, endPoint x: 533, endPoint y: 130, distance: 16.5
click at [532, 130] on html "Menu Borden Borden Borden Alle taken Status Werkforce Werkforce Mijn personeel …" at bounding box center [266, 135] width 532 height 661
type input "******"
drag, startPoint x: 469, startPoint y: 127, endPoint x: 484, endPoint y: 132, distance: 16.2
click at [469, 127] on div "5u x ******" at bounding box center [484, 130] width 86 height 14
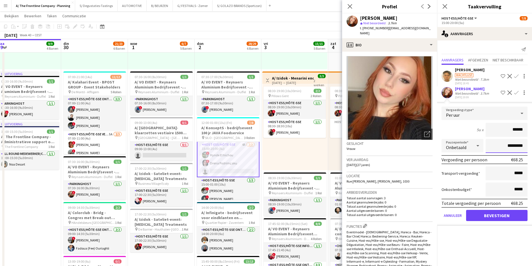
drag, startPoint x: 507, startPoint y: 147, endPoint x: 500, endPoint y: 147, distance: 6.7
click at [500, 147] on input "*********" at bounding box center [506, 146] width 42 height 14
type input "**********"
click at [513, 214] on button "Bevestigen" at bounding box center [496, 215] width 61 height 11
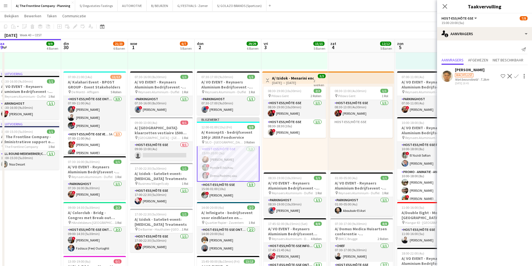
click at [312, 158] on div "08:30-19:00 (10u30min) 2/2 pin Pillows Gent 2 Rollen Host-ess/Hôte-sse 1/1 08:3…" at bounding box center [295, 127] width 66 height 87
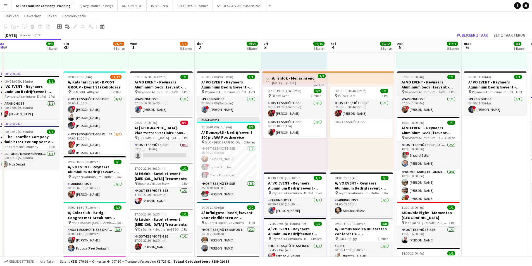
scroll to position [27, 0]
click at [455, 36] on button "Publiceer 1 taak" at bounding box center [471, 35] width 35 height 7
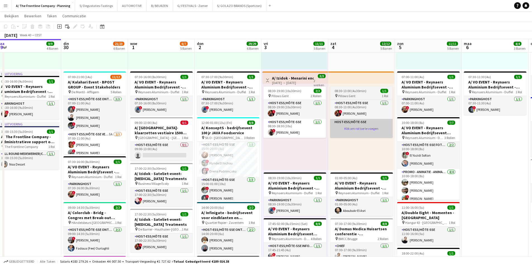
drag, startPoint x: 235, startPoint y: 166, endPoint x: 349, endPoint y: 122, distance: 122.0
click at [235, 166] on app-card-role "Host-ess/Hôte-sse 3/3 15:00-20:00 (5u) Oda Podrimçaku ! Hynde El hichou ! Drena…" at bounding box center [228, 159] width 63 height 35
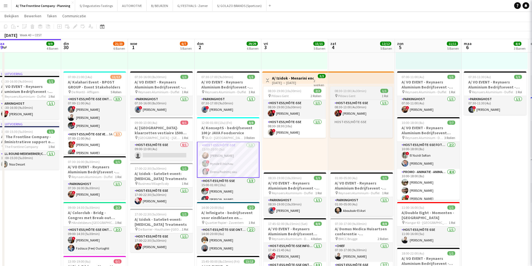
scroll to position [28, 0]
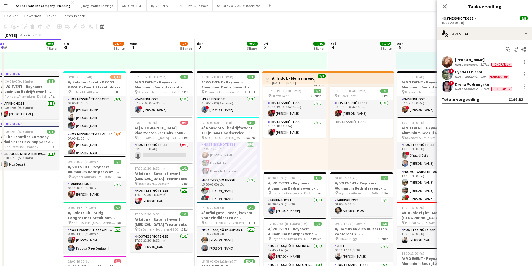
click at [466, 60] on div "Oda Podrimçaku" at bounding box center [484, 59] width 58 height 5
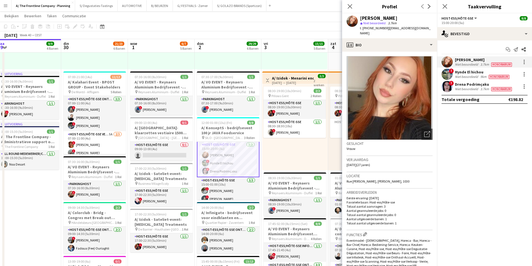
click at [381, 18] on div "Oda Podrimçaku" at bounding box center [378, 18] width 37 height 5
copy div "Oda Podrimçaku"
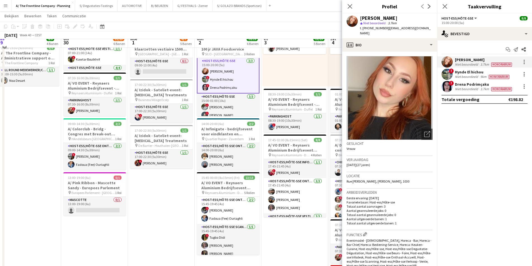
scroll to position [251, 0]
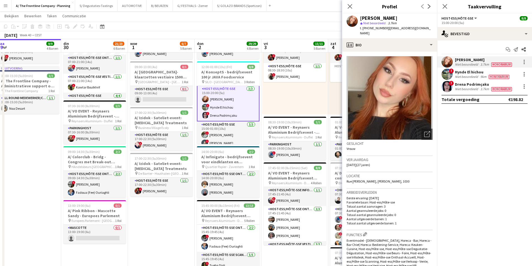
click at [107, 166] on app-calendar-viewport "vri 26 3/3 2 Banen zat 27 5/5 5 Banen zon 28 13/13 5 Banen maa 29 9/9 4 Banen d…" at bounding box center [266, 86] width 532 height 630
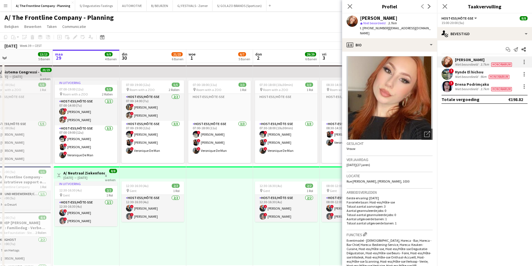
scroll to position [0, 171]
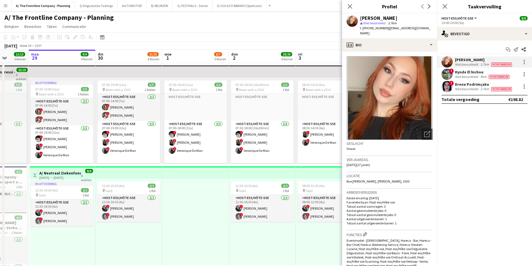
drag, startPoint x: 281, startPoint y: 120, endPoint x: 257, endPoint y: 123, distance: 24.2
click at [194, 187] on div at bounding box center [195, 222] width 67 height 87
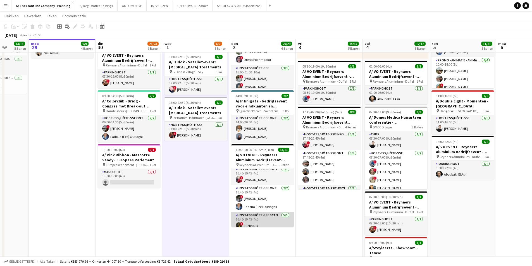
scroll to position [0, 0]
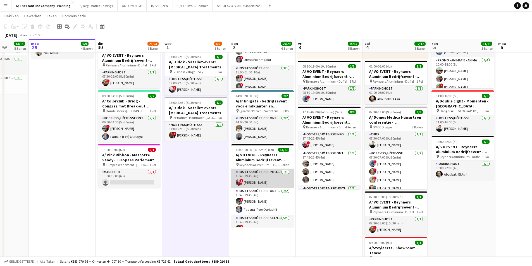
click at [257, 176] on app-card-role "Host-ess/Hôte-sse Infodesk 1/1 15:45-19:45 (4u) ! Eleni Baas" at bounding box center [262, 178] width 63 height 19
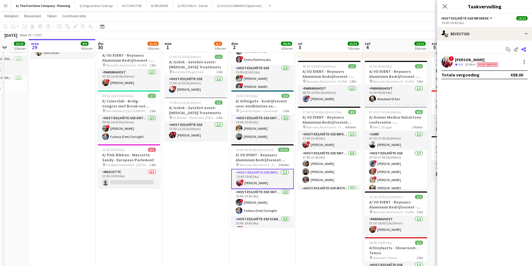
click at [522, 49] on icon at bounding box center [523, 49] width 4 height 4
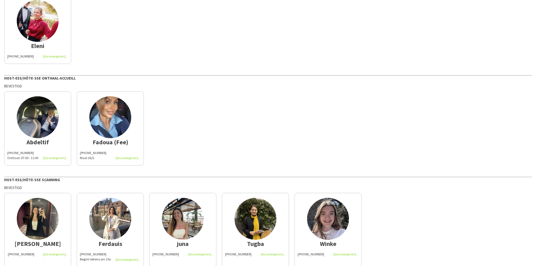
scroll to position [84, 0]
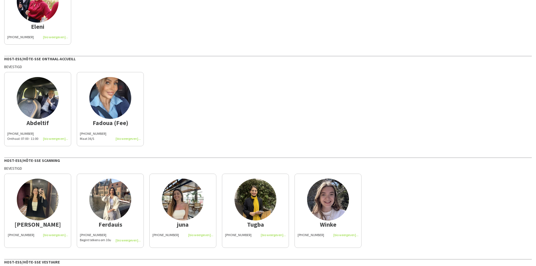
click at [22, 141] on div "Onthaal: 07:00 - 11:00" at bounding box center [37, 138] width 61 height 5
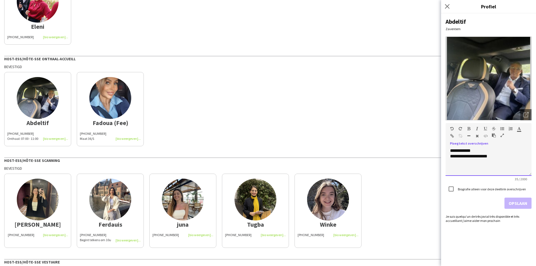
drag, startPoint x: 498, startPoint y: 161, endPoint x: 435, endPoint y: 165, distance: 64.1
click at [435, 165] on body "close https://admin.liveforce.co/v2/s/f8eab911-5d0d-4211-9e70-edcaf14b49df Kopi…" at bounding box center [268, 133] width 536 height 266
click at [469, 188] on label "Biografie alleen voor deze deellink overschrijven" at bounding box center [491, 189] width 69 height 4
click at [527, 203] on button "Opslaan" at bounding box center [517, 203] width 27 height 11
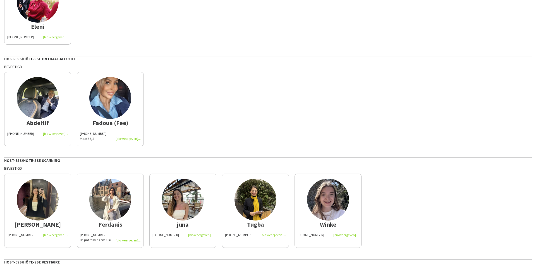
click at [88, 140] on span "Maat 36/S" at bounding box center [87, 138] width 14 height 4
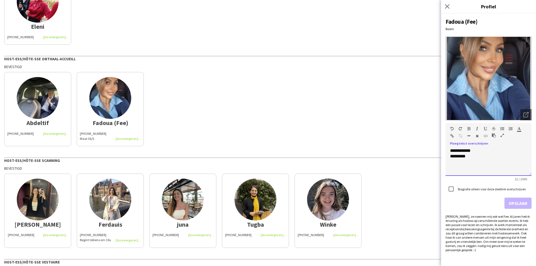
drag, startPoint x: 474, startPoint y: 161, endPoint x: 437, endPoint y: 161, distance: 37.4
click at [437, 161] on body "close https://admin.liveforce.co/v2/s/f8eab911-5d0d-4211-9e70-edcaf14b49df Kopi…" at bounding box center [268, 133] width 536 height 266
click at [498, 190] on label "Biografie alleen voor deze deellink overschrijven" at bounding box center [491, 189] width 69 height 4
click at [508, 198] on button "Opslaan" at bounding box center [517, 203] width 27 height 11
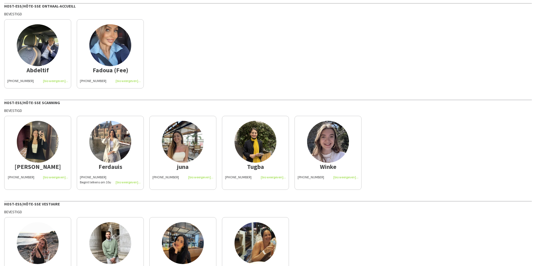
scroll to position [140, 0]
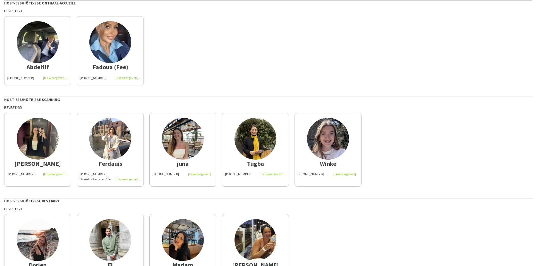
click at [88, 176] on span "+32476205354" at bounding box center [93, 174] width 27 height 4
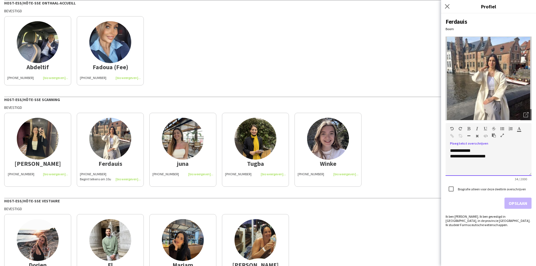
drag, startPoint x: 459, startPoint y: 159, endPoint x: 437, endPoint y: 159, distance: 21.8
click at [437, 159] on body "close https://admin.liveforce.co/v2/s/f8eab911-5d0d-4211-9e70-edcaf14b49df Kopi…" at bounding box center [268, 133] width 536 height 266
click at [476, 187] on label "Biografie alleen voor deze deellink overschrijven" at bounding box center [491, 189] width 69 height 4
click at [523, 203] on button "Opslaan" at bounding box center [517, 203] width 27 height 11
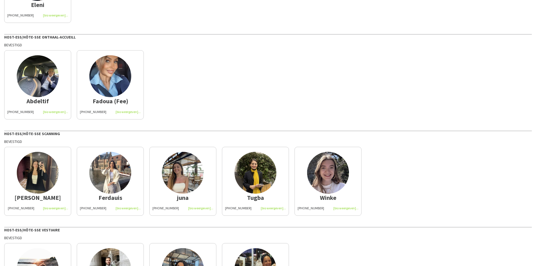
scroll to position [0, 0]
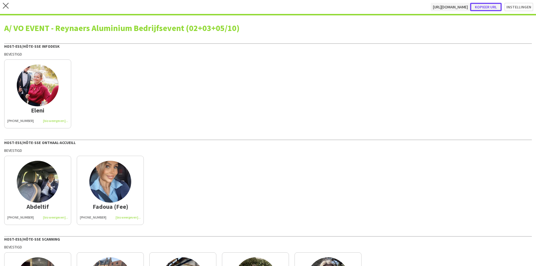
click at [476, 7] on button "Kopieer url" at bounding box center [486, 7] width 32 height 8
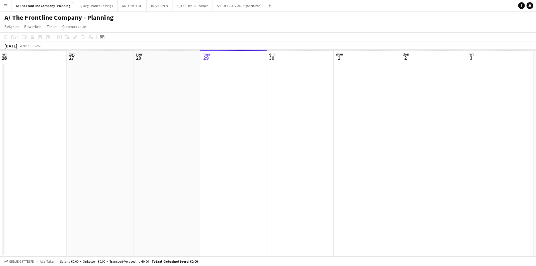
scroll to position [0, 133]
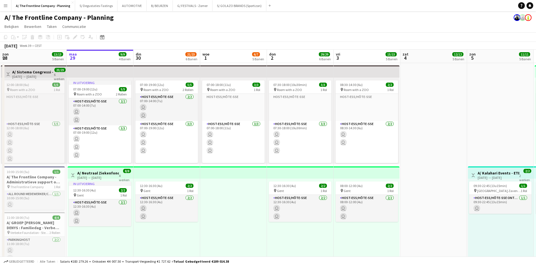
click at [5, 6] on app-icon "Menu" at bounding box center [5, 5] width 4 height 4
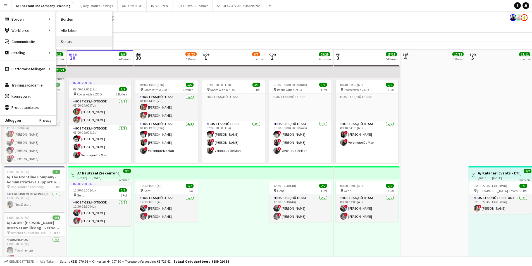
click at [71, 43] on link "Status" at bounding box center [84, 41] width 56 height 11
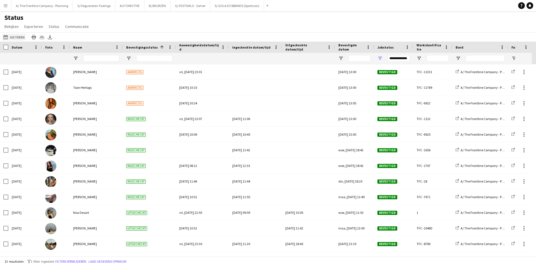
click at [16, 37] on button "29-09-2025 tot 05-10-2025 Gisteren" at bounding box center [13, 37] width 23 height 7
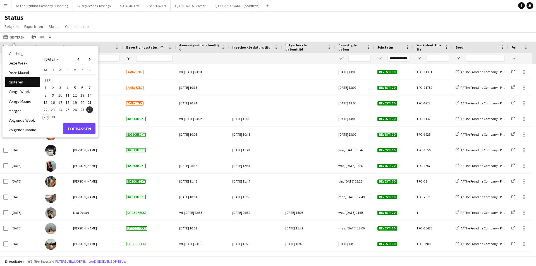
click at [50, 116] on span "30" at bounding box center [53, 117] width 7 height 7
click at [77, 125] on button "Toepassen" at bounding box center [79, 128] width 32 height 11
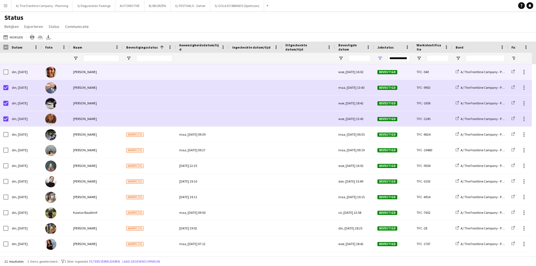
click at [7, 69] on div at bounding box center [5, 72] width 5 height 16
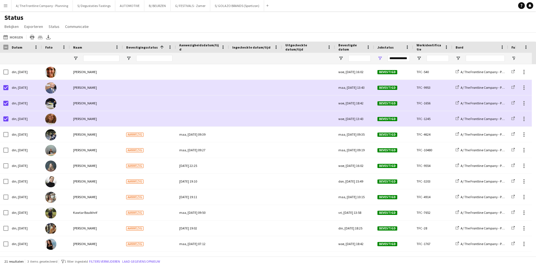
click at [121, 22] on div "Status Bekijken Weergaven Standaardweergave Nieuwe weergave Bekijk bijwerken We…" at bounding box center [268, 22] width 536 height 19
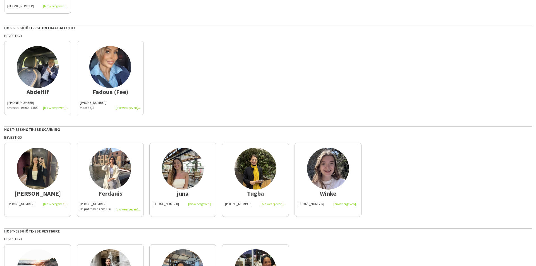
scroll to position [84, 0]
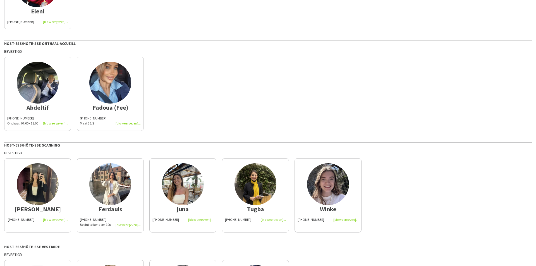
click at [17, 119] on span "[PHONE_NUMBER]" at bounding box center [20, 118] width 27 height 4
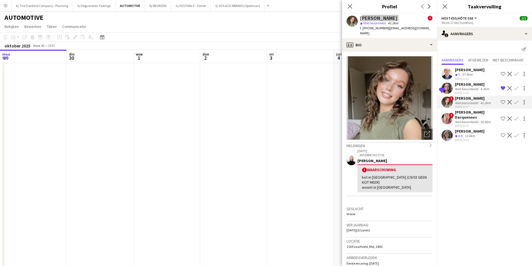
scroll to position [0, 196]
